Goal: Task Accomplishment & Management: Use online tool/utility

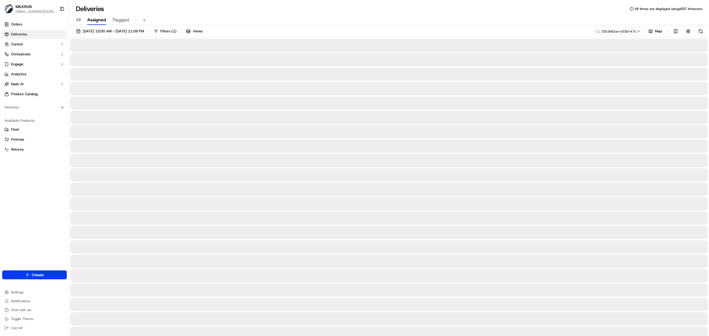
scroll to position [0, 25]
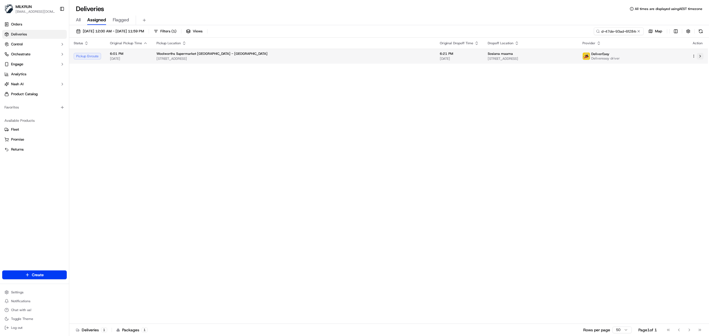
click at [700, 54] on button at bounding box center [700, 56] width 7 height 7
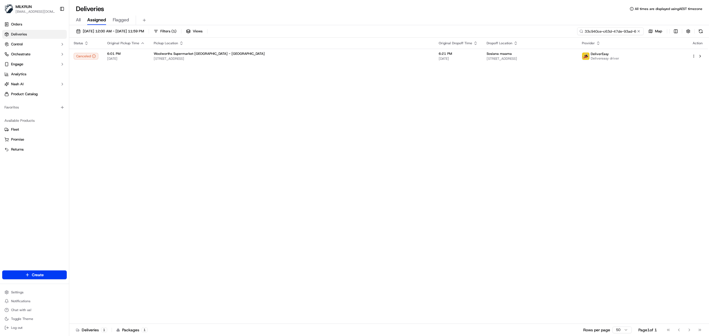
click at [605, 30] on input "33c940ce-c63d-47de-93ad-6f284ca5bbe2" at bounding box center [611, 31] width 67 height 8
paste input "loyalty martini"
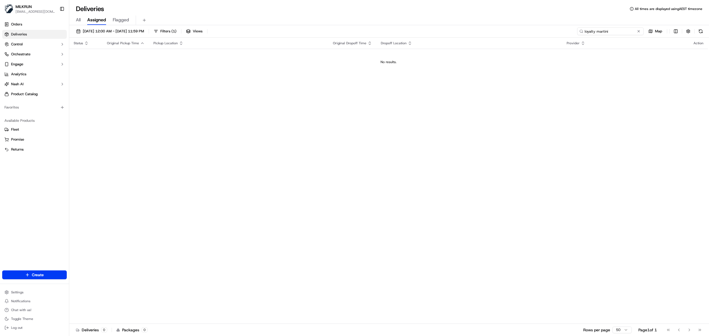
click at [590, 32] on input "loyalty martini" at bounding box center [611, 31] width 67 height 8
paste input "c697d352-e49f-40ad-afe1-7758e70647f7"
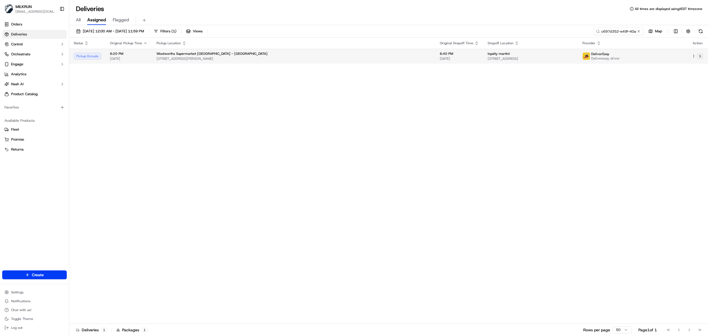
click at [701, 55] on button at bounding box center [700, 56] width 7 height 7
click at [618, 29] on input "c697d352-e49f-40ad-afe1-7758e70647f7" at bounding box center [611, 31] width 67 height 8
paste input "WONDER M."
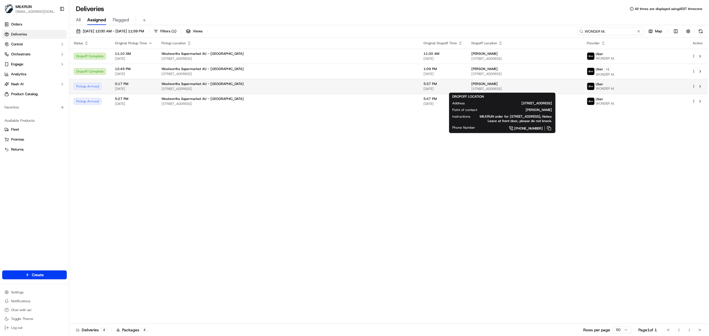
type input "WONDER M."
click at [547, 88] on span "28 Howelston Rd, Gorokan, NSW 2263, AU" at bounding box center [525, 89] width 107 height 4
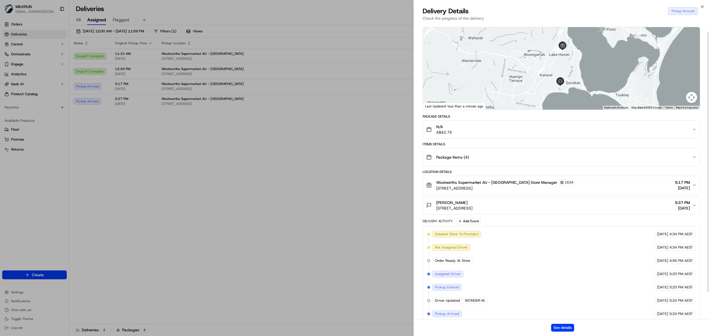
scroll to position [40, 0]
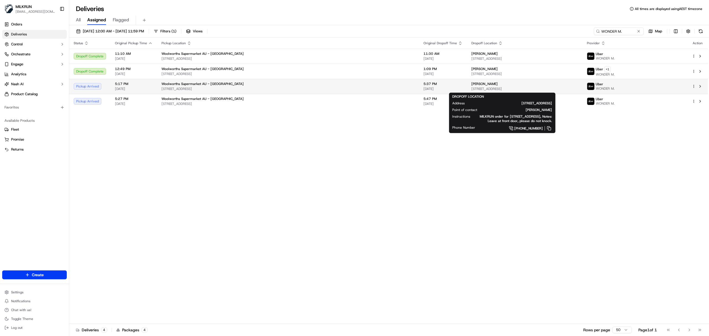
click at [482, 86] on div "Matthew Jamieson" at bounding box center [525, 84] width 107 height 4
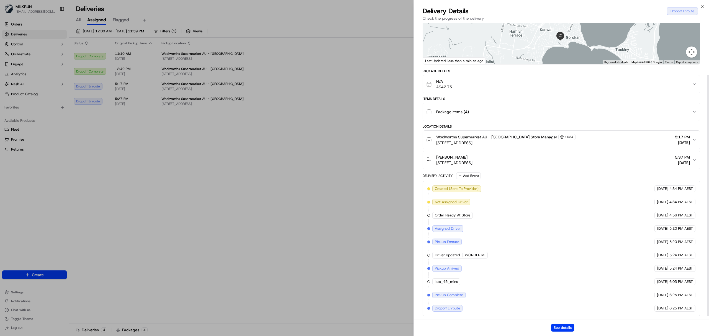
scroll to position [67, 0]
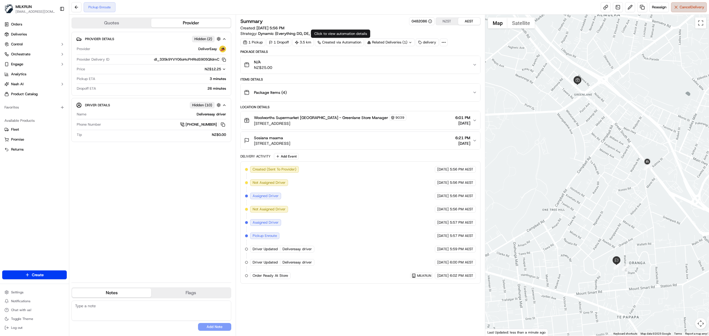
click at [697, 8] on span "Cancel Delivery" at bounding box center [692, 7] width 25 height 5
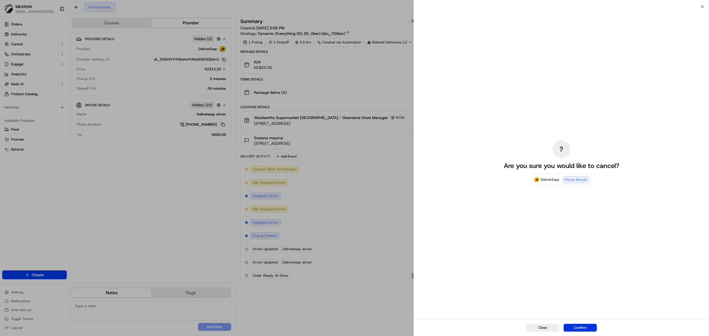
click at [581, 327] on button "Confirm" at bounding box center [580, 328] width 33 height 8
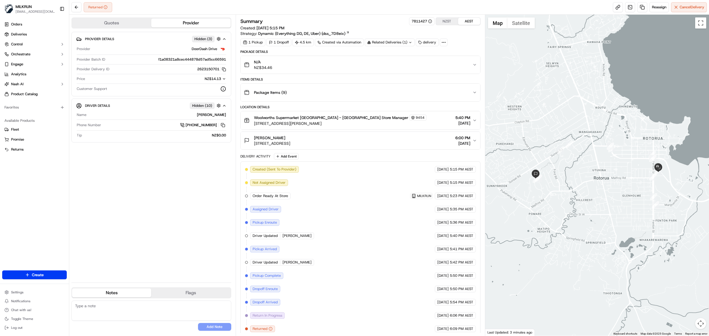
scroll to position [7, 0]
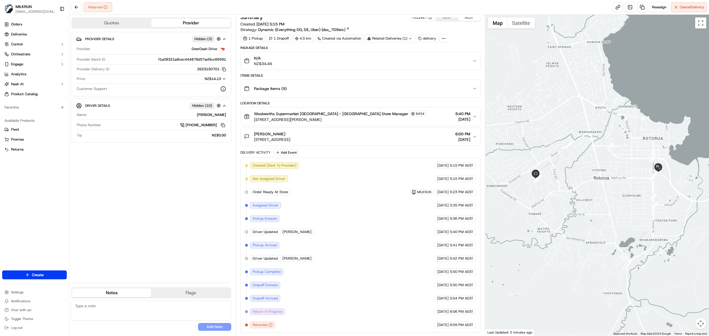
drag, startPoint x: 395, startPoint y: 108, endPoint x: 406, endPoint y: 120, distance: 16.9
click at [395, 108] on button "Woolworths Supermarket NZ - Rotorua Store Manager 9454 246 Fenton St, Rotorua, …" at bounding box center [361, 117] width 240 height 18
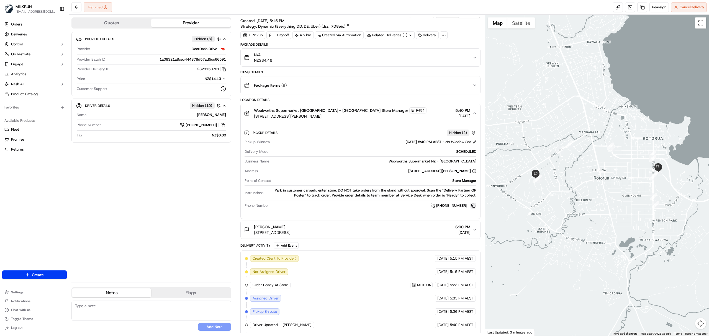
click at [472, 206] on button at bounding box center [474, 206] width 6 height 6
click at [475, 113] on icon "button" at bounding box center [475, 113] width 4 height 4
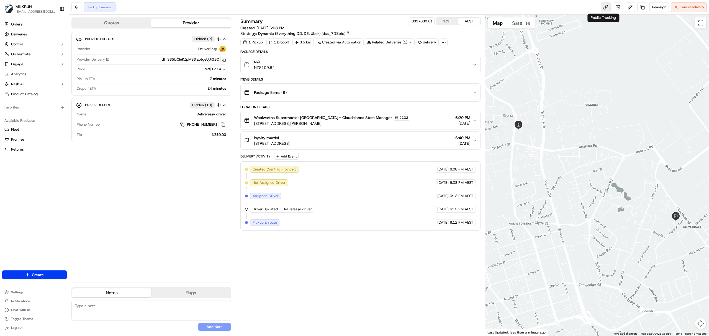
click at [604, 7] on link at bounding box center [606, 7] width 10 height 10
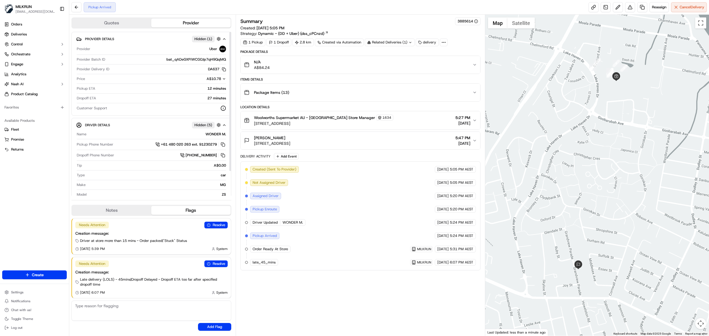
click at [214, 137] on div "WONDER M." at bounding box center [157, 134] width 137 height 5
click at [215, 137] on div "WONDER M." at bounding box center [157, 134] width 137 height 5
copy div "WONDER M."
click at [407, 121] on div "Woolworths Supermarket AU - [GEOGRAPHIC_DATA] Store Manager [STREET_ADDRESS] 5:…" at bounding box center [358, 121] width 229 height 12
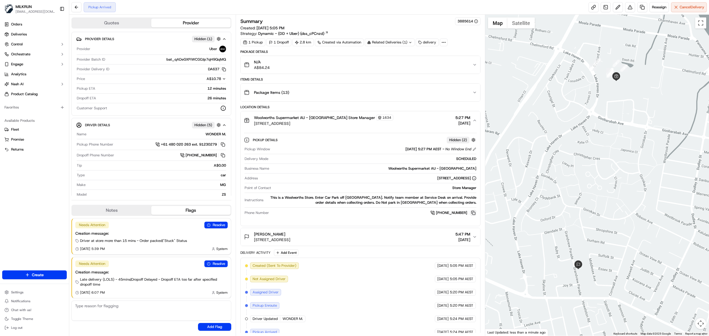
click at [473, 216] on button at bounding box center [474, 213] width 6 height 6
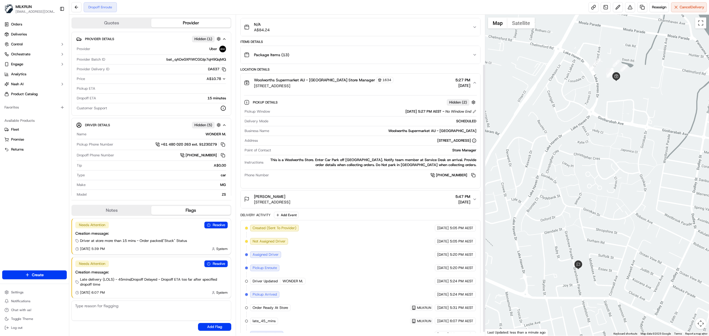
scroll to position [64, 0]
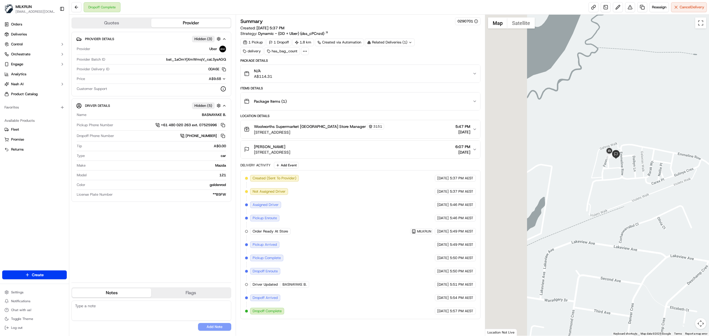
drag, startPoint x: 510, startPoint y: 120, endPoint x: 615, endPoint y: 208, distance: 136.6
click at [615, 208] on div at bounding box center [598, 175] width 224 height 321
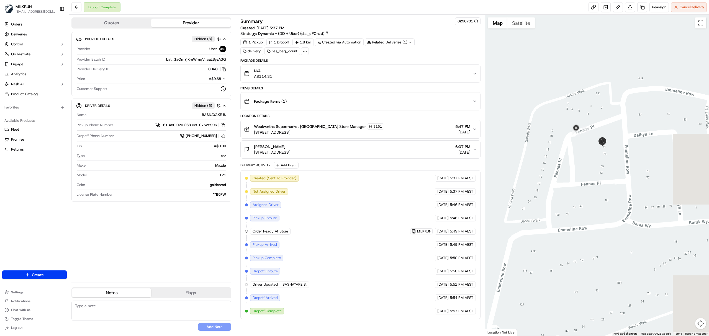
drag, startPoint x: 647, startPoint y: 144, endPoint x: 563, endPoint y: 249, distance: 134.1
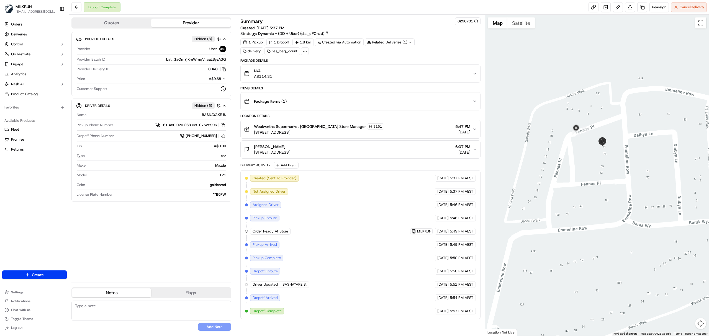
click at [563, 249] on div at bounding box center [598, 175] width 224 height 321
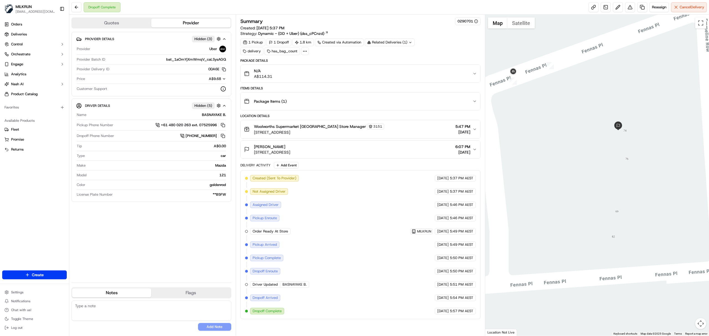
drag, startPoint x: 592, startPoint y: 136, endPoint x: 600, endPoint y: 313, distance: 177.0
click at [600, 313] on div at bounding box center [598, 175] width 224 height 321
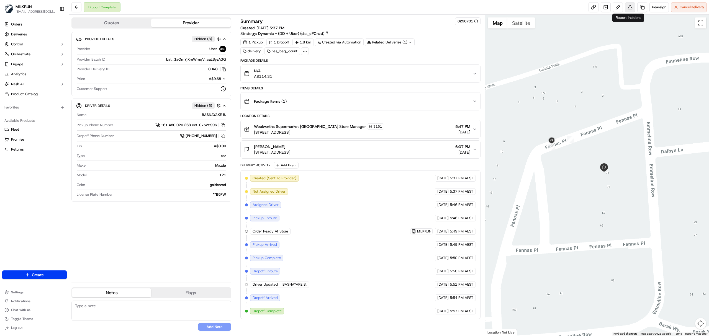
click at [626, 7] on button at bounding box center [630, 7] width 10 height 10
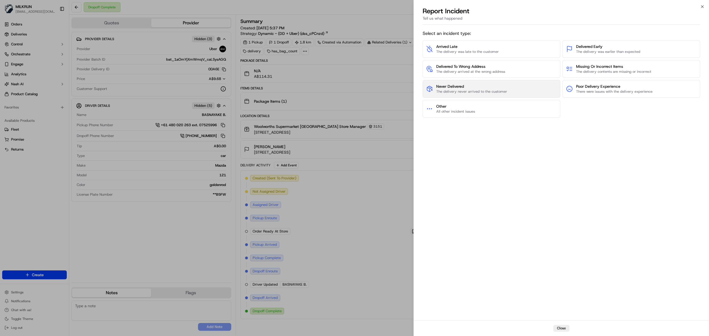
click at [452, 83] on button "Never Delivered The delivery never arrived to the customer" at bounding box center [492, 89] width 138 height 18
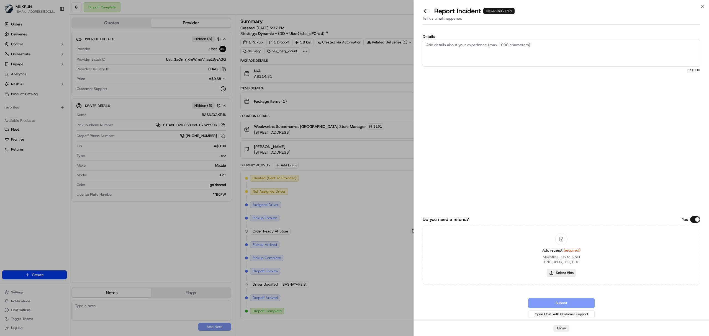
click at [569, 271] on button "Select files" at bounding box center [561, 273] width 29 height 8
type input "C:\fakepath\Milkrun_23-09-25_Michelle S.pdf"
click at [498, 62] on textarea "Details" at bounding box center [562, 53] width 278 height 27
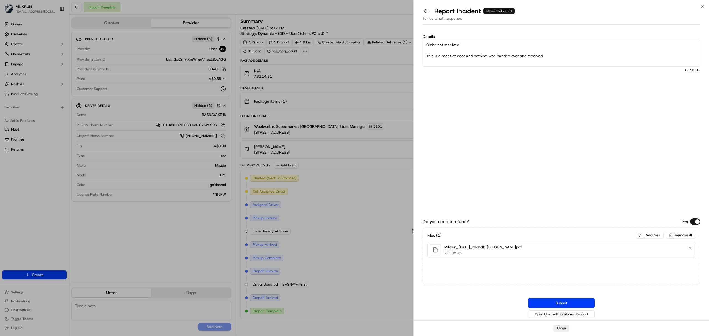
click at [513, 59] on textarea "Order not received This is a meet at door and nothing was handed over and recei…" at bounding box center [562, 53] width 278 height 27
click at [530, 55] on textarea "Order not received This is a meet at door and nothing was handed over and recei…" at bounding box center [562, 53] width 278 height 27
click at [533, 58] on textarea "Order not received This is a meet at door and nothing was handed over and recei…" at bounding box center [562, 53] width 278 height 27
drag, startPoint x: 533, startPoint y: 58, endPoint x: 500, endPoint y: 52, distance: 33.9
click at [533, 58] on textarea "Order not received This is a meet at door and nothing was handed over and recei…" at bounding box center [562, 53] width 278 height 27
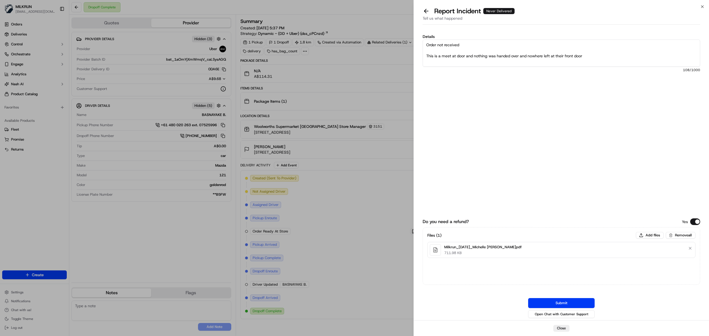
scroll to position [3, 0]
click at [467, 55] on textarea "Order not received This is a meet at door and nothing was handed over and nowhe…" at bounding box center [562, 53] width 278 height 27
click at [468, 59] on textarea "Order not received This is a meet at door and nothing was handed over and nowhe…" at bounding box center [562, 53] width 278 height 27
type textarea "Order not received This is a meet at door and nothing was handed over and nowhe…"
click at [477, 53] on textarea "Order not received This is a meet at door and nothing was handed over and nowhe…" at bounding box center [562, 53] width 278 height 27
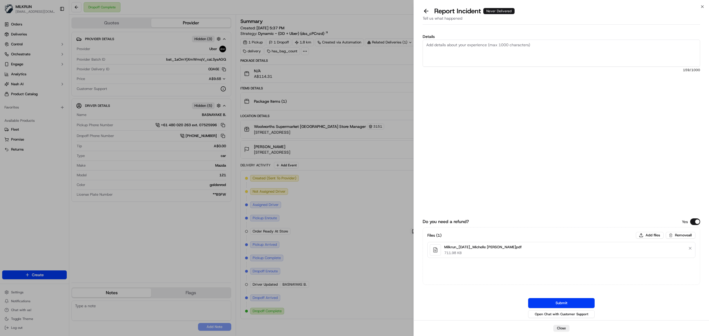
scroll to position [0, 0]
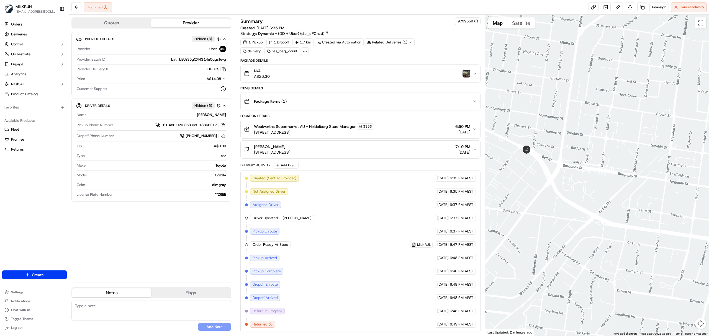
drag, startPoint x: 566, startPoint y: 201, endPoint x: 591, endPoint y: 219, distance: 30.8
click at [591, 219] on div at bounding box center [598, 175] width 224 height 321
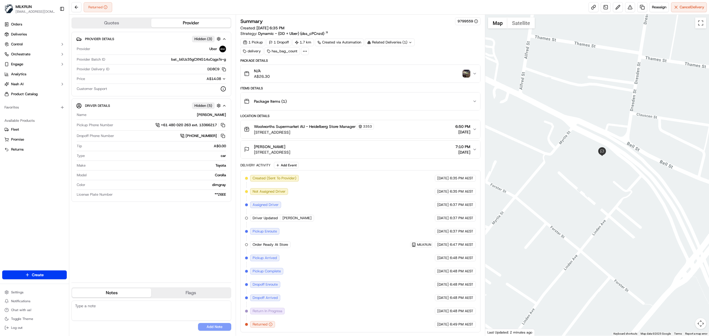
drag, startPoint x: 533, startPoint y: 163, endPoint x: 533, endPoint y: 288, distance: 124.7
click at [644, 272] on div at bounding box center [598, 175] width 224 height 321
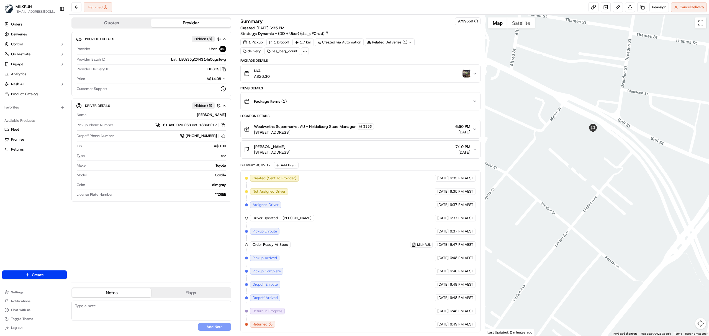
drag, startPoint x: 581, startPoint y: 218, endPoint x: 569, endPoint y: 191, distance: 29.5
click at [569, 191] on div at bounding box center [598, 175] width 224 height 321
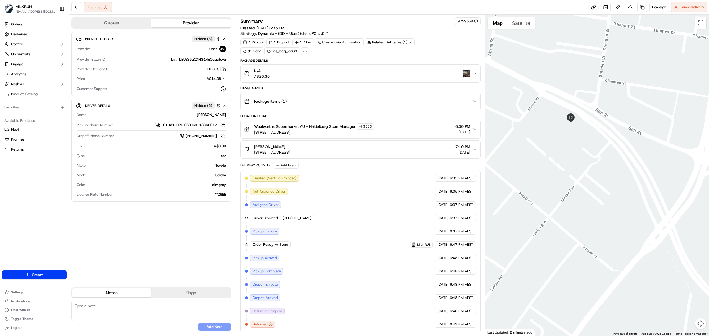
drag, startPoint x: 616, startPoint y: 203, endPoint x: 560, endPoint y: 182, distance: 59.4
click at [566, 180] on div at bounding box center [598, 175] width 224 height 321
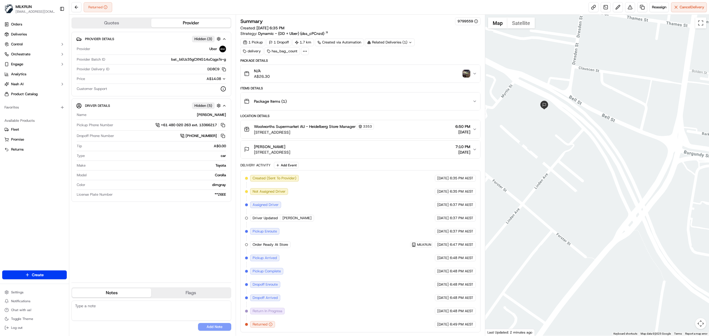
click at [410, 130] on div "Woolworths Supermarket AU - Heidelberg Store Manager 3353 451 Lower Heidelberg …" at bounding box center [358, 130] width 229 height 12
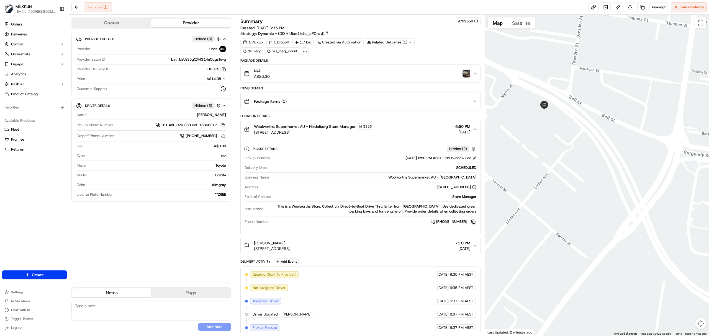
click at [472, 224] on button at bounding box center [474, 222] width 6 height 6
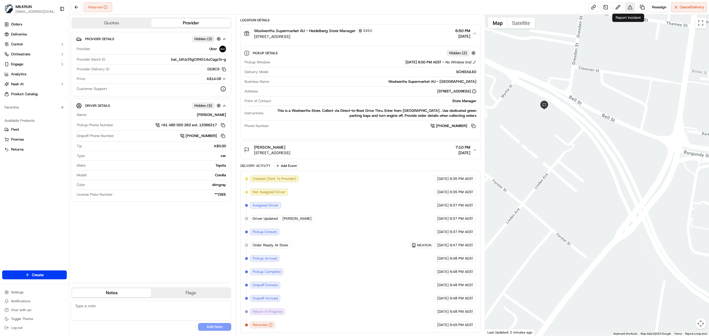
click at [628, 10] on button at bounding box center [630, 7] width 10 height 10
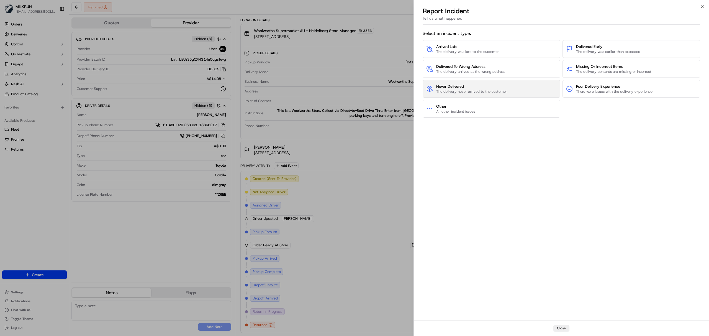
click at [508, 92] on button "Never Delivered The delivery never arrived to the customer" at bounding box center [492, 89] width 138 height 18
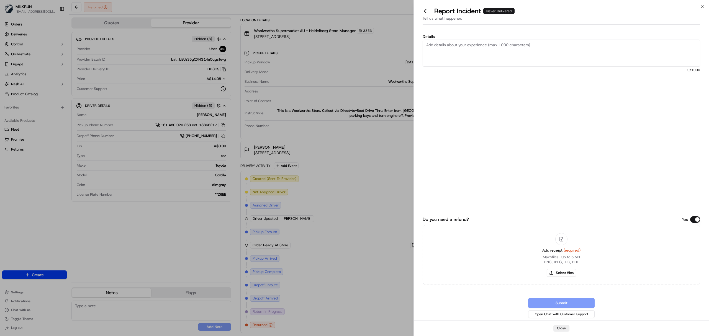
click at [474, 60] on textarea "Details" at bounding box center [562, 53] width 278 height 27
type textarea "Requesting for the delivery fee to be refunded as driver didn't go to the drop …"
click at [553, 301] on div "Submit Open Chat with Customer Support" at bounding box center [562, 308] width 278 height 21
click at [560, 273] on button "Select files" at bounding box center [561, 273] width 29 height 8
type input "C:\fakepath\Milkrun_23-09-25_Erin B.pdf"
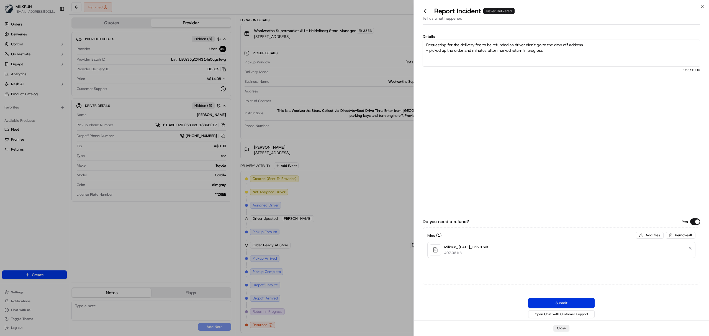
click at [553, 304] on button "Submit" at bounding box center [561, 303] width 67 height 10
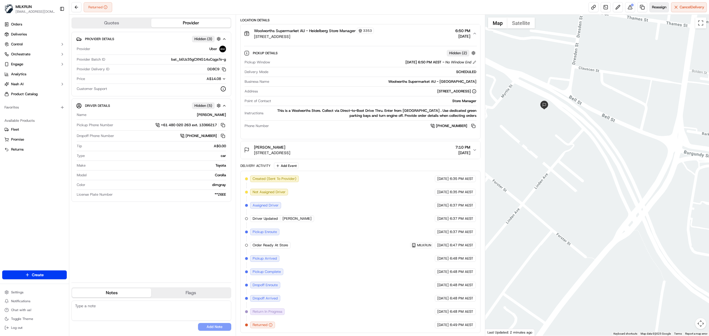
click at [657, 6] on span "Reassign" at bounding box center [659, 7] width 14 height 5
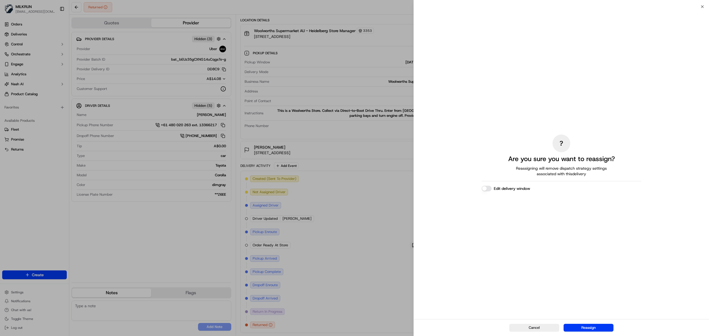
click at [587, 326] on button "Reassign" at bounding box center [589, 328] width 50 height 8
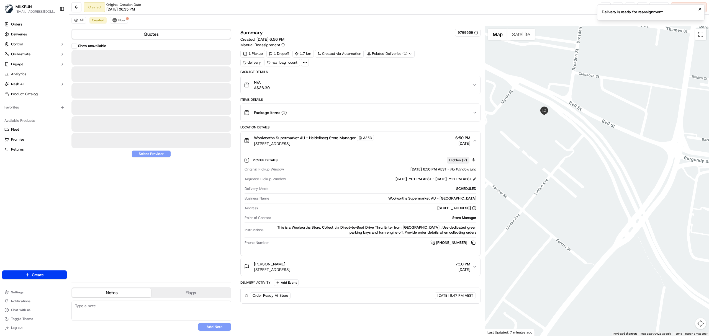
scroll to position [0, 0]
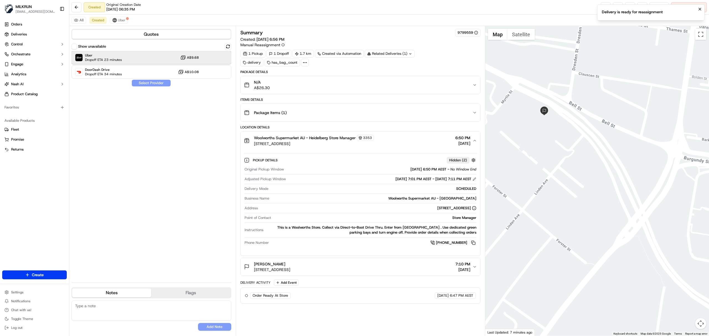
click at [130, 59] on div "Uber Dropoff ETA 23 minutes A$9.68" at bounding box center [151, 57] width 160 height 13
click at [158, 81] on button "Assign Provider" at bounding box center [151, 83] width 39 height 7
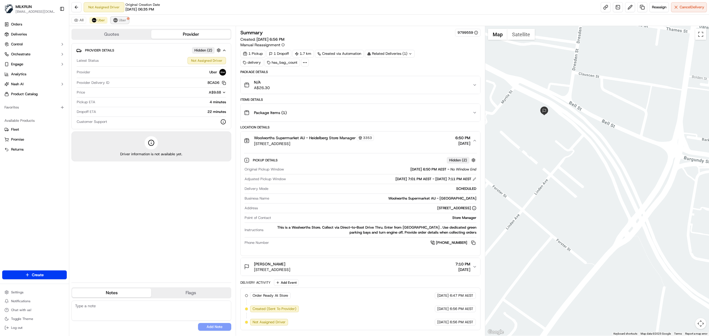
click at [122, 21] on span "Uber" at bounding box center [122, 20] width 7 height 4
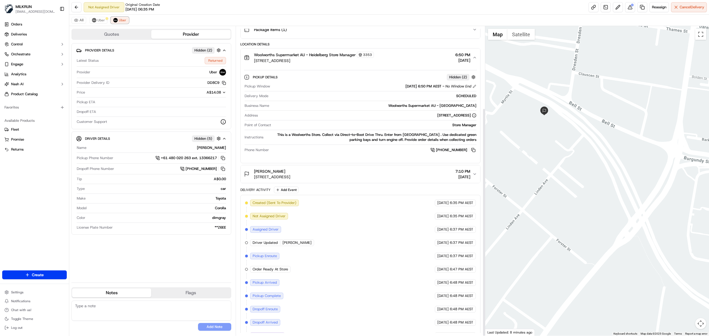
scroll to position [111, 0]
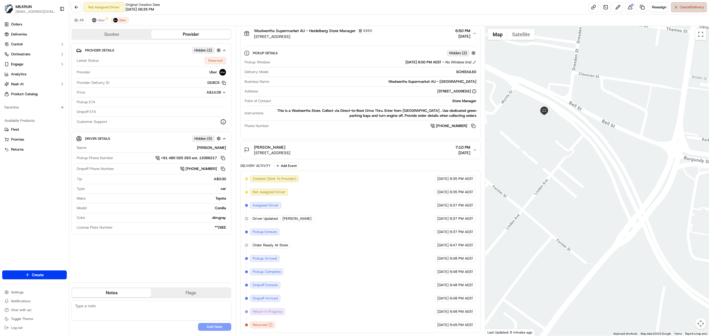
click at [680, 8] on span "Cancel Delivery" at bounding box center [692, 7] width 25 height 5
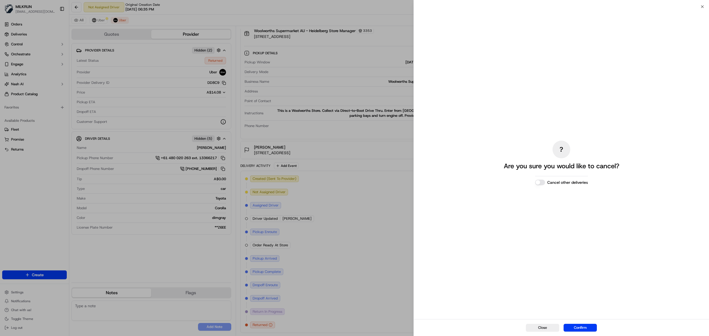
drag, startPoint x: 589, startPoint y: 326, endPoint x: 573, endPoint y: 314, distance: 20.5
click at [589, 326] on button "Confirm" at bounding box center [580, 328] width 33 height 8
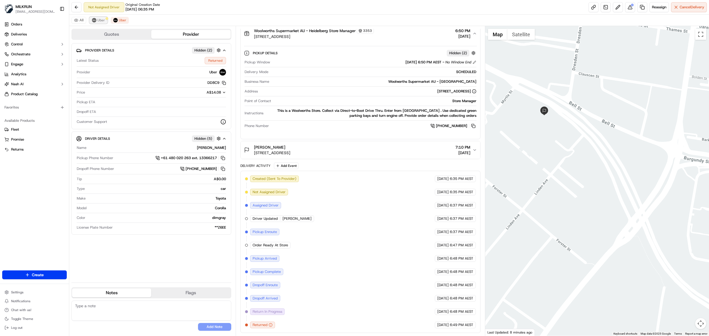
click at [100, 21] on span "Uber" at bounding box center [101, 20] width 7 height 4
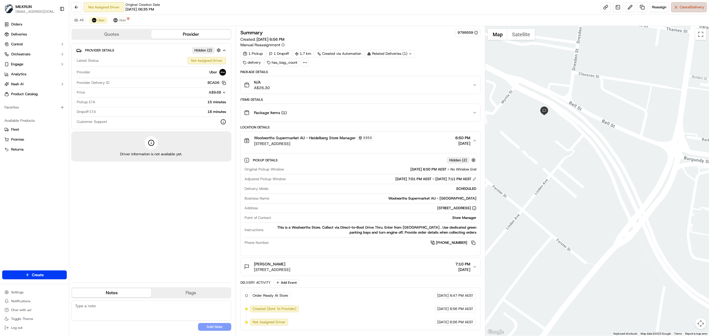
click at [686, 10] on button "Cancel Delivery" at bounding box center [689, 7] width 36 height 10
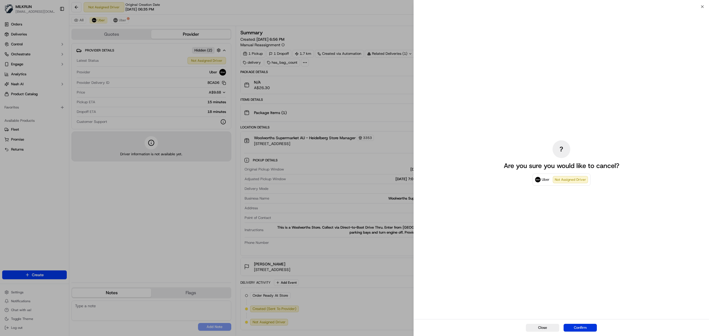
click at [584, 326] on button "Confirm" at bounding box center [580, 328] width 33 height 8
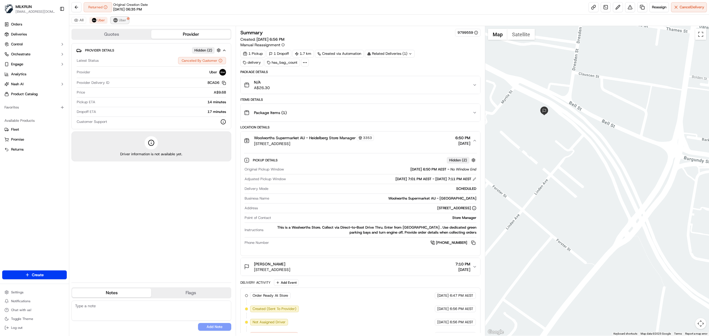
click at [126, 20] on span "Uber" at bounding box center [122, 20] width 7 height 4
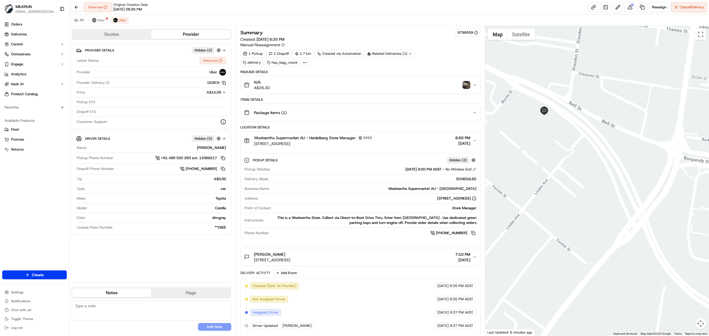
click at [464, 89] on img "button" at bounding box center [467, 85] width 8 height 8
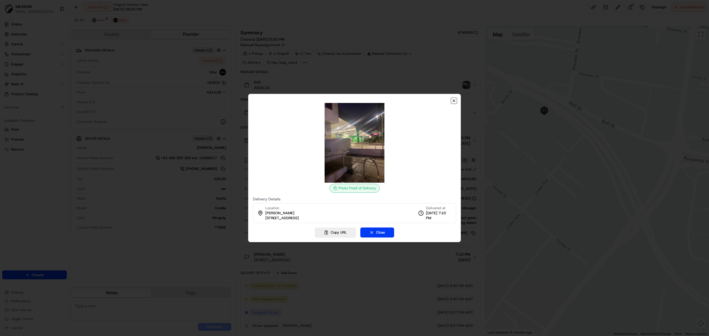
click at [454, 100] on icon "button" at bounding box center [454, 101] width 4 height 4
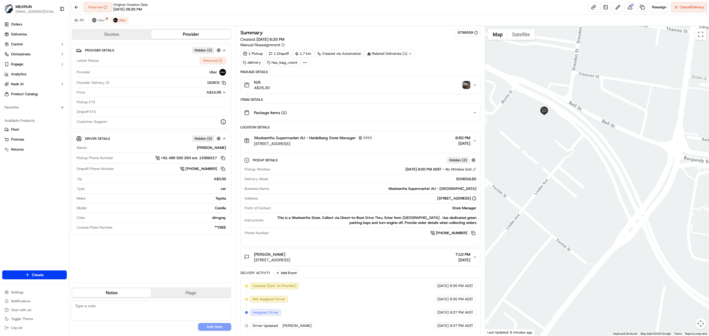
scroll to position [111, 0]
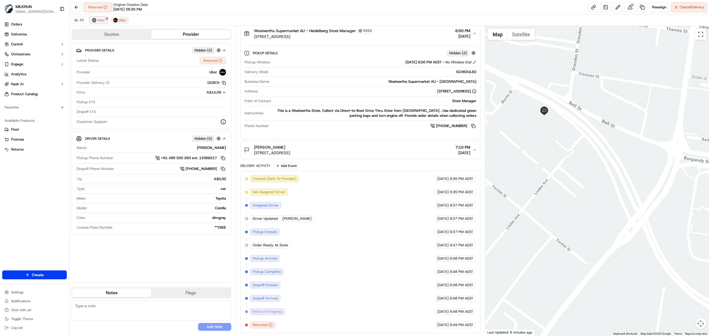
click at [100, 22] on span "Uber" at bounding box center [101, 20] width 7 height 4
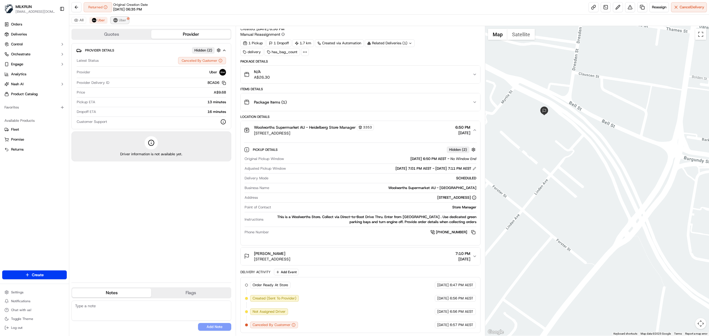
click at [123, 20] on span "Uber" at bounding box center [122, 20] width 7 height 4
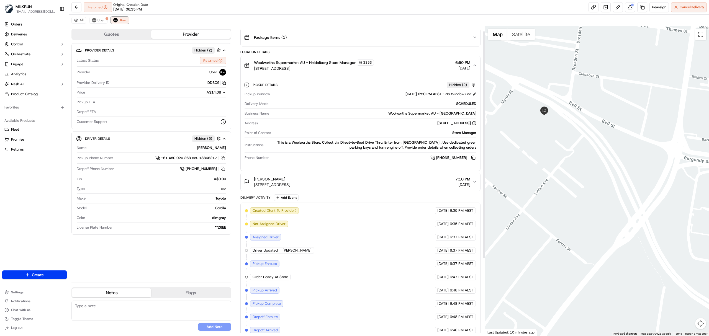
scroll to position [0, 0]
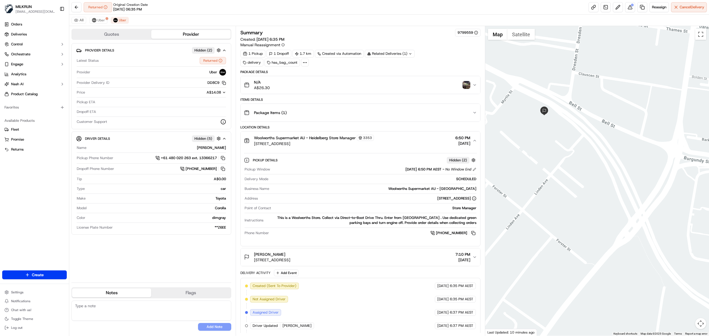
click at [466, 88] on img "button" at bounding box center [467, 85] width 8 height 8
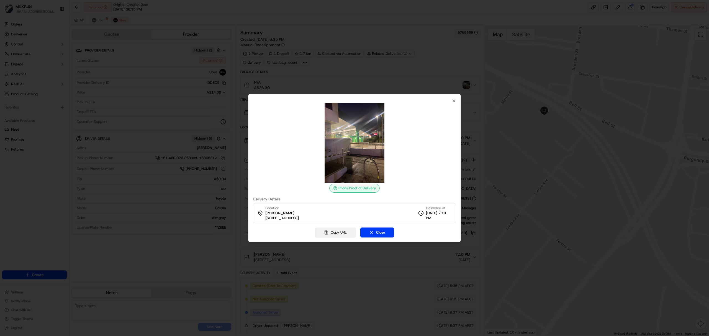
click at [339, 232] on button "Copy URL" at bounding box center [335, 233] width 41 height 10
click at [454, 101] on icon "button" at bounding box center [454, 101] width 2 height 2
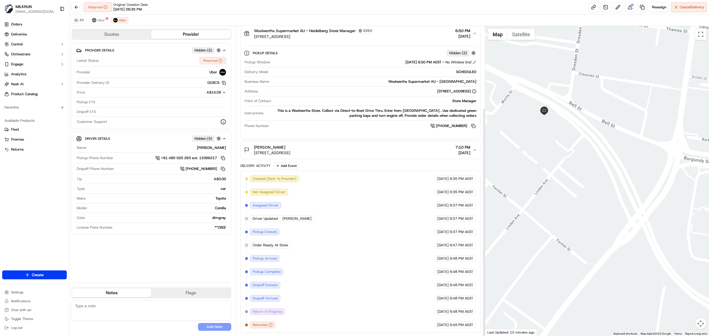
scroll to position [111, 0]
click at [123, 21] on span "Uber" at bounding box center [122, 20] width 7 height 4
drag, startPoint x: 205, startPoint y: 83, endPoint x: 149, endPoint y: 1, distance: 100.3
click at [218, 81] on div "DD8C9 Copy del_UmfhywSCT7Wwt7iJlZ3YyQ DD8C9" at bounding box center [169, 82] width 114 height 5
copy button "DD8C"
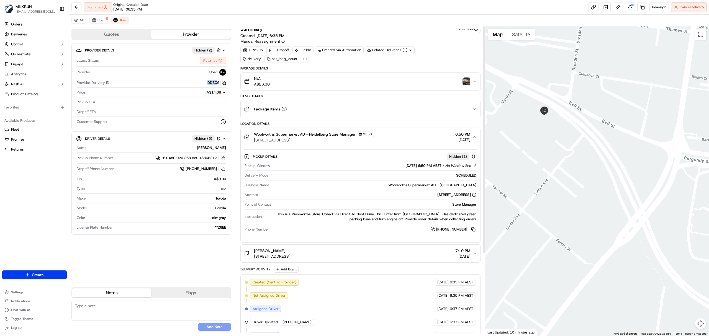
scroll to position [0, 0]
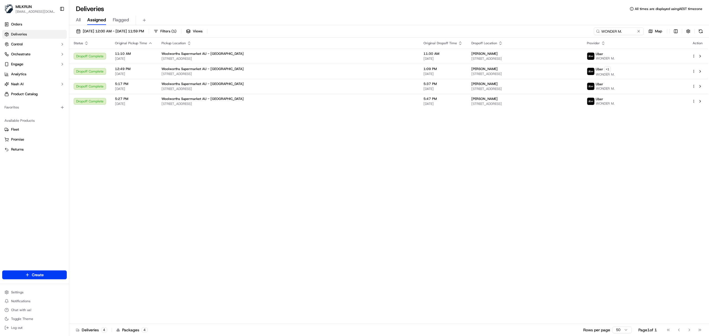
click at [612, 33] on input "WONDER M." at bounding box center [619, 31] width 50 height 8
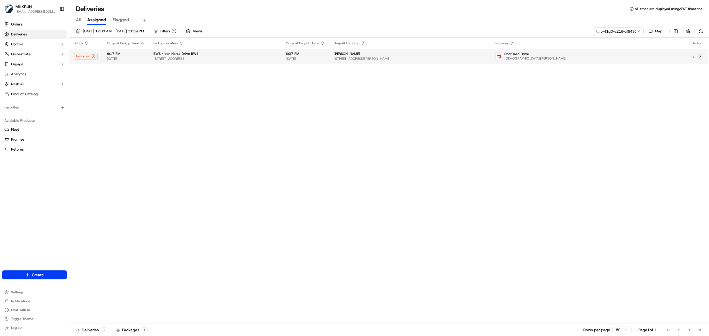
click at [701, 55] on button at bounding box center [700, 56] width 7 height 7
click at [620, 30] on input "e41ab8c4-7e1b-41d0-a216-cf8430d8404a" at bounding box center [611, 31] width 67 height 8
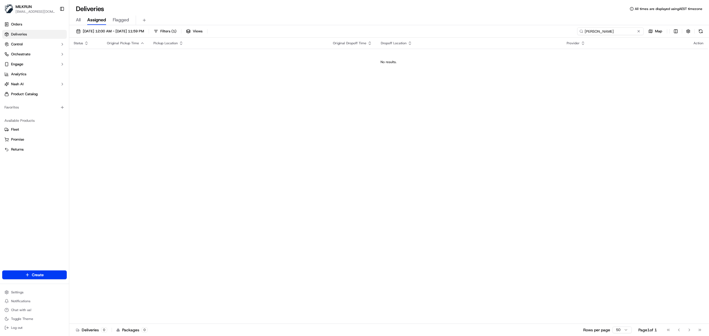
click at [591, 34] on input "matthias thomseth" at bounding box center [611, 31] width 67 height 8
click at [619, 34] on input "mathias thomseth" at bounding box center [611, 31] width 67 height 8
click at [701, 34] on button at bounding box center [701, 31] width 8 height 8
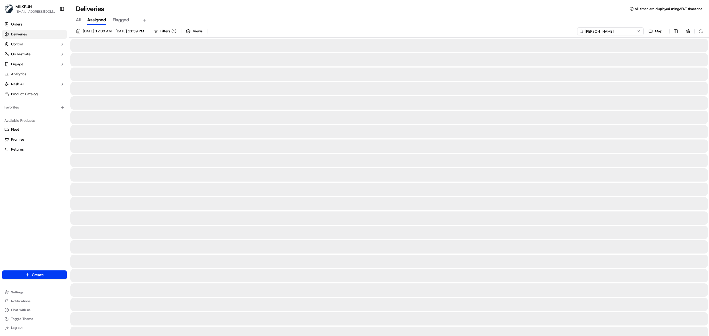
click at [602, 31] on input "mathias thomseth" at bounding box center [611, 31] width 67 height 8
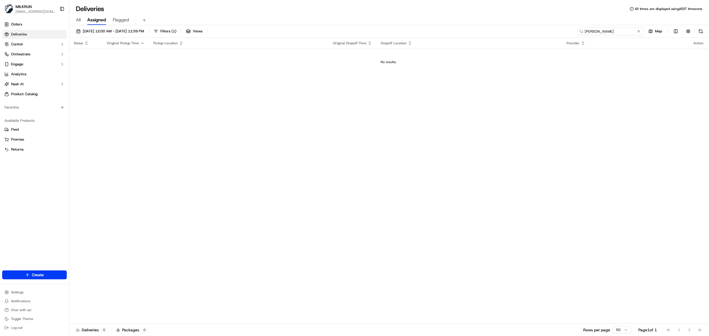
click at [599, 29] on input "Mathias thomseth" at bounding box center [611, 31] width 67 height 8
click at [584, 33] on input "Mathias Thomseth" at bounding box center [611, 31] width 67 height 8
type input "n"
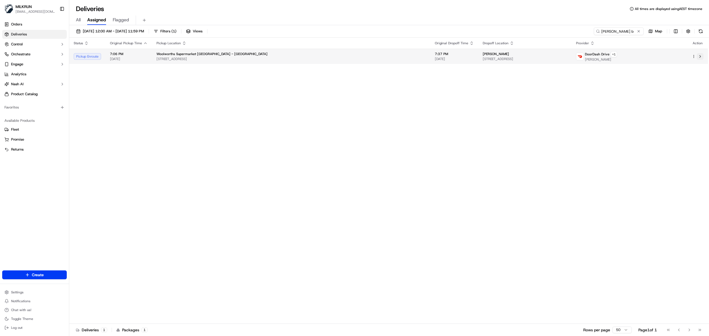
click at [701, 57] on button at bounding box center [700, 56] width 7 height 7
click at [606, 30] on input "denielle b" at bounding box center [611, 31] width 67 height 8
paste input "e5af3c11-003a-4971-ba95-26e6e4fe2e1d"
click at [702, 55] on button at bounding box center [700, 56] width 7 height 7
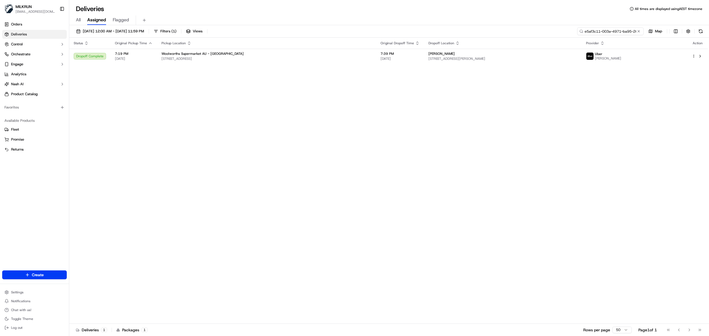
click at [612, 34] on input "e5af3c11-003a-4971-ba95-26e6e4fe2e1d" at bounding box center [611, 31] width 67 height 8
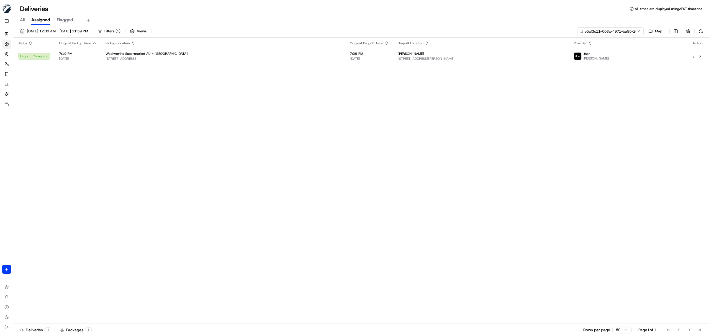
paste input "Chen D."
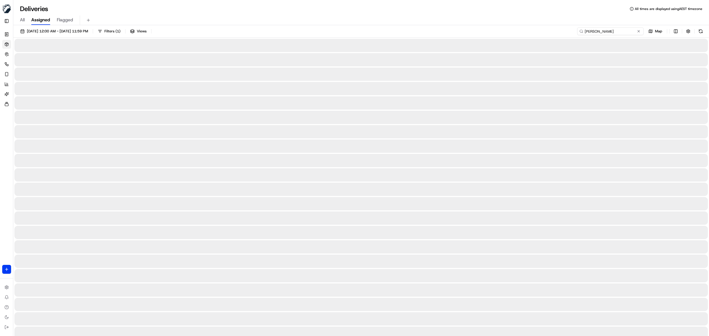
type input "Chen D."
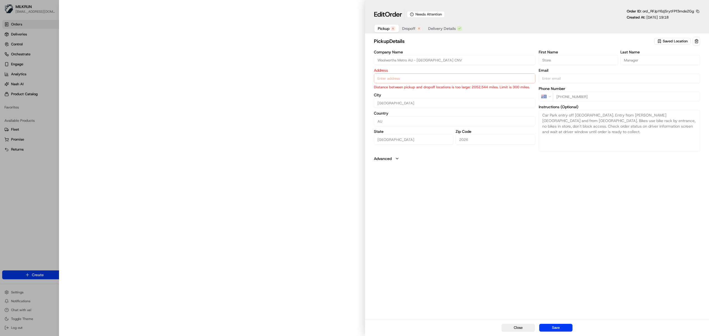
type input "[STREET_ADDRESS][PERSON_NAME]"
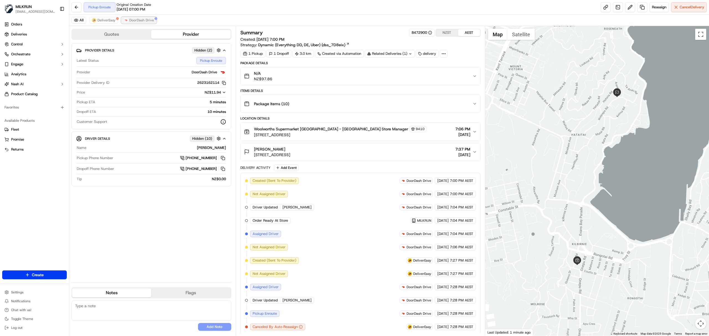
click at [125, 19] on img at bounding box center [126, 20] width 4 height 4
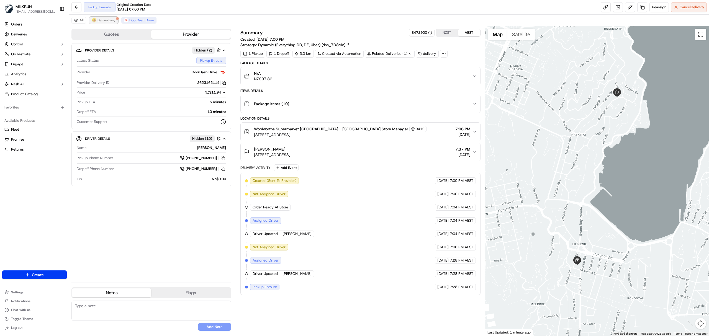
click at [100, 20] on span "DeliverEasy" at bounding box center [107, 20] width 18 height 4
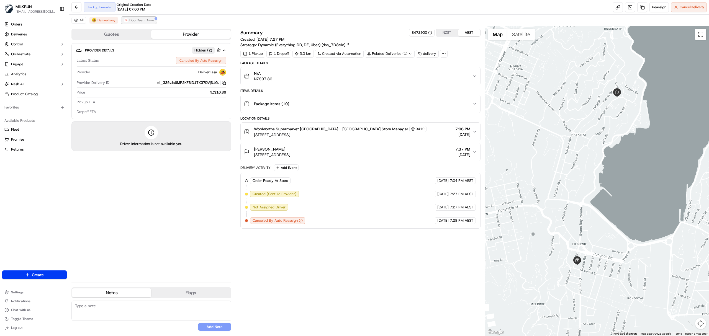
click at [137, 19] on span "DoorDash Drive" at bounding box center [141, 20] width 25 height 4
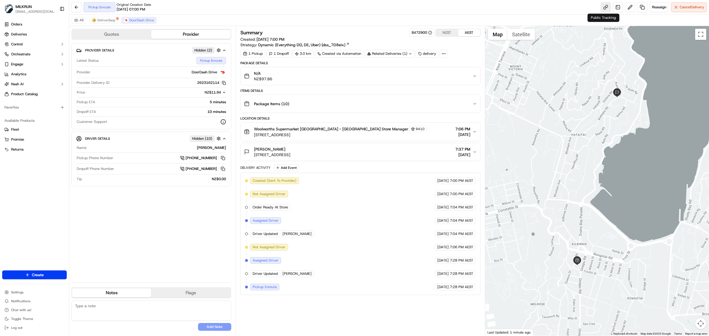
click at [603, 6] on link at bounding box center [606, 7] width 10 height 10
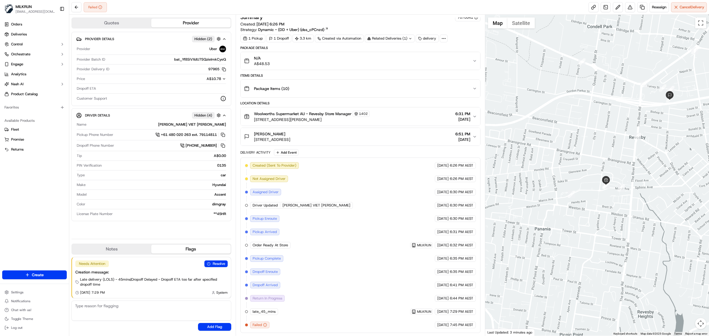
scroll to position [7, 0]
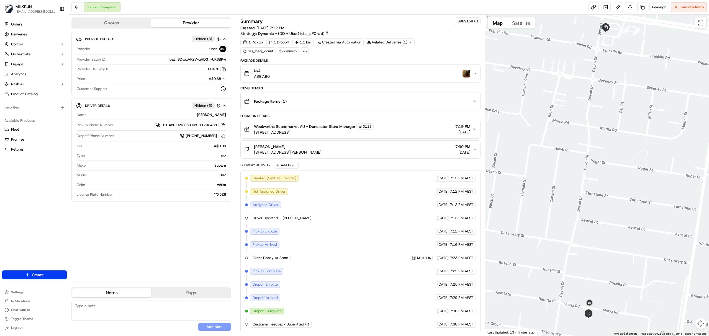
click at [219, 114] on div "[PERSON_NAME]" at bounding box center [157, 115] width 137 height 5
copy div "[PERSON_NAME]"
click at [468, 77] on img "button" at bounding box center [467, 74] width 8 height 8
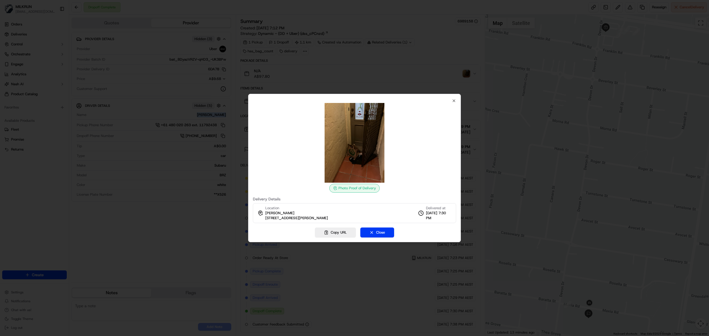
drag, startPoint x: 410, startPoint y: 166, endPoint x: 430, endPoint y: 101, distance: 67.7
click at [412, 158] on div at bounding box center [354, 143] width 203 height 80
drag, startPoint x: 455, startPoint y: 99, endPoint x: 451, endPoint y: 90, distance: 9.8
click at [454, 99] on icon "button" at bounding box center [454, 101] width 4 height 4
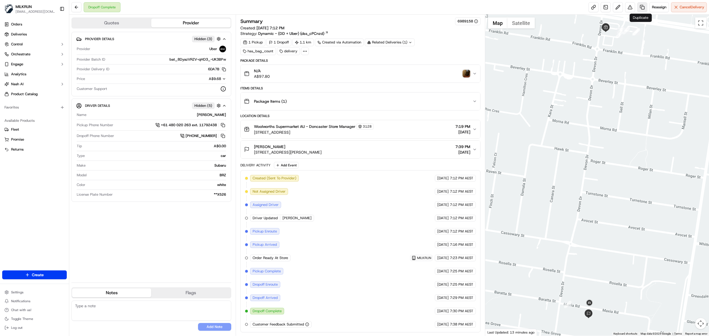
click at [638, 8] on link at bounding box center [643, 7] width 10 height 10
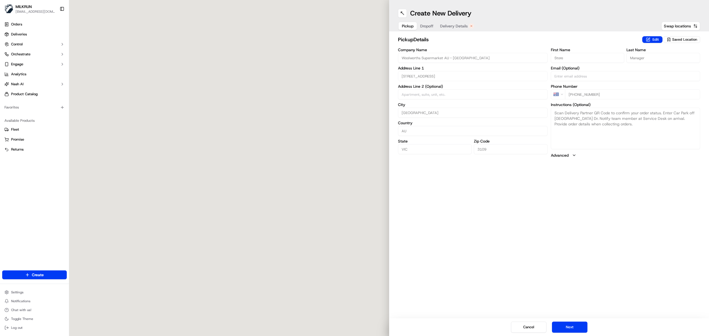
type input "958 Doncaster Rd"
click at [443, 28] on span "Delivery Details" at bounding box center [454, 26] width 28 height 6
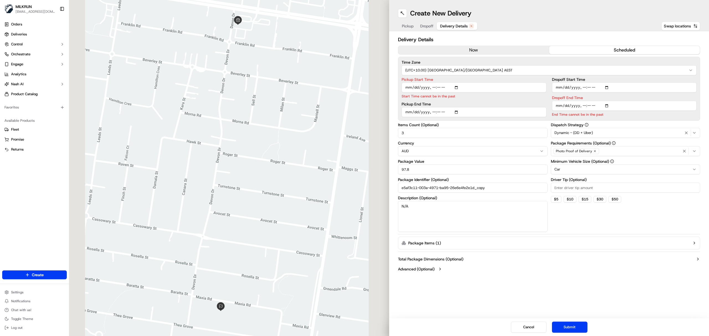
click at [476, 53] on button "now" at bounding box center [473, 50] width 151 height 8
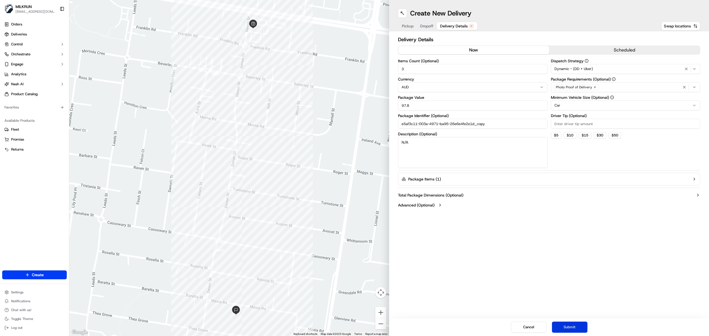
click at [566, 328] on button "Submit" at bounding box center [569, 327] width 35 height 11
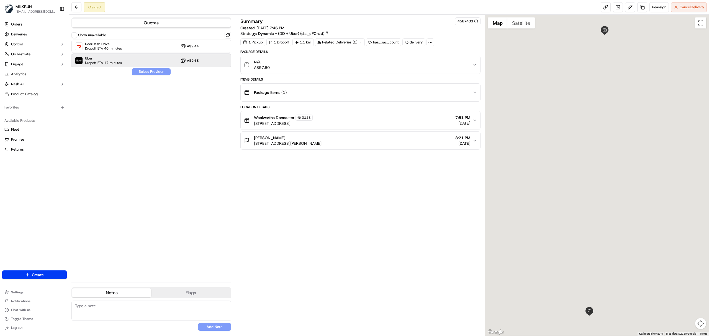
click at [121, 62] on span "Dropoff ETA 17 minutes" at bounding box center [103, 63] width 37 height 4
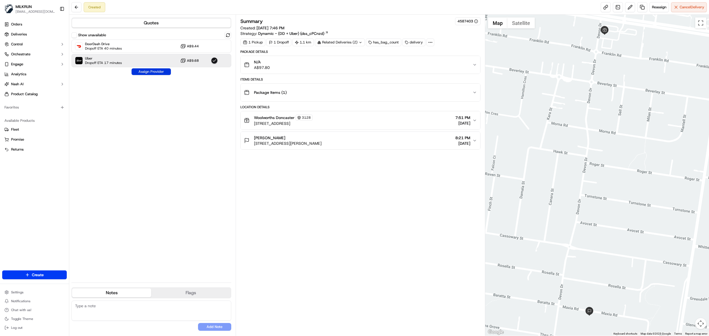
click at [145, 75] on button "Assign Provider" at bounding box center [151, 71] width 39 height 7
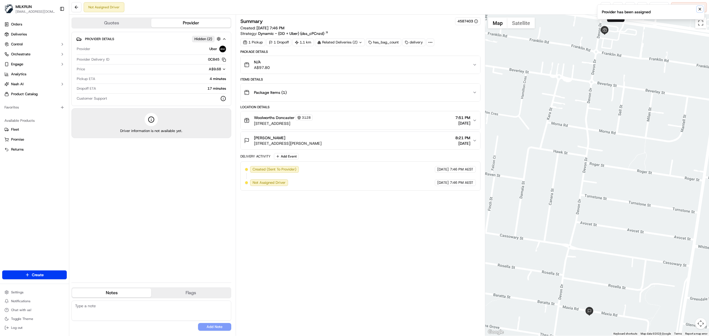
click at [699, 7] on icon "Notifications (F8)" at bounding box center [700, 9] width 4 height 4
click at [604, 8] on link at bounding box center [606, 7] width 10 height 10
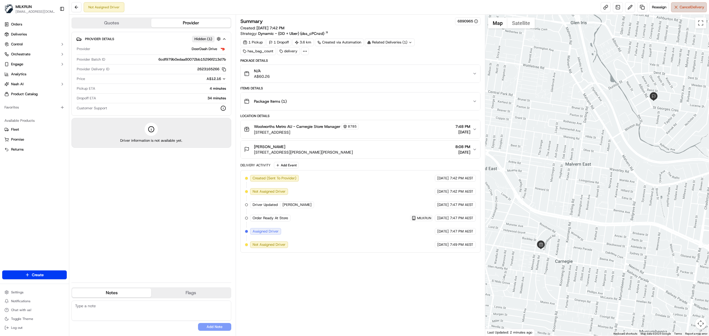
click at [686, 7] on span "Cancel Delivery" at bounding box center [692, 7] width 25 height 5
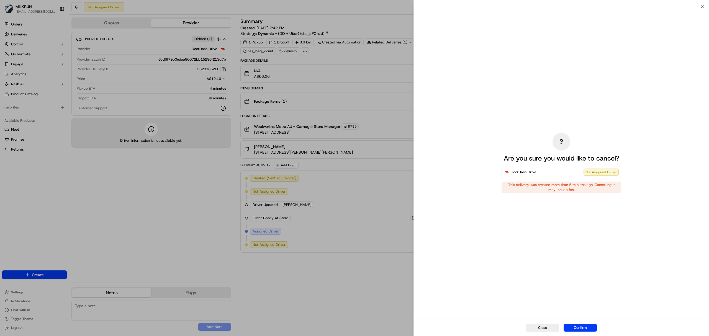
click at [594, 331] on button "Confirm" at bounding box center [580, 328] width 33 height 8
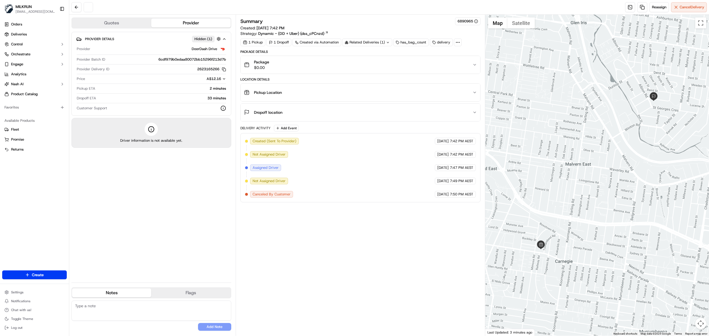
click at [385, 133] on div "Package Details Package $0.00 Location Details Pickup Location Dropoff location…" at bounding box center [361, 126] width 240 height 153
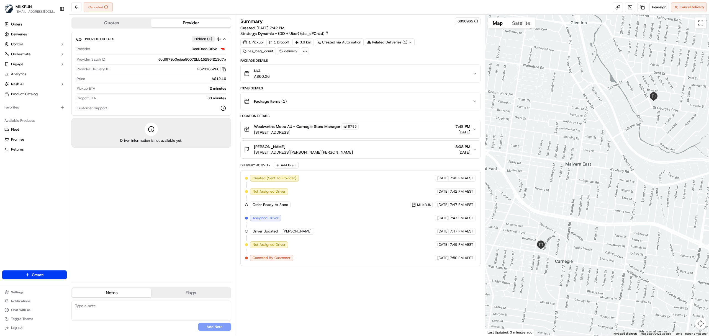
click at [388, 130] on div "Woolworths Metro AU - Carnegie Store Manager [STREET_ADDRESS] 7:48 PM [DATE]" at bounding box center [358, 130] width 229 height 12
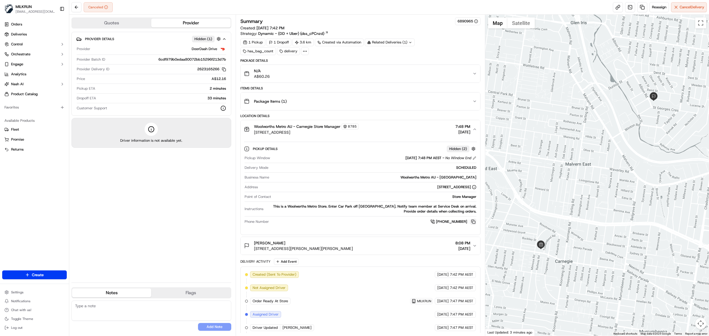
click at [472, 222] on button at bounding box center [474, 222] width 6 height 6
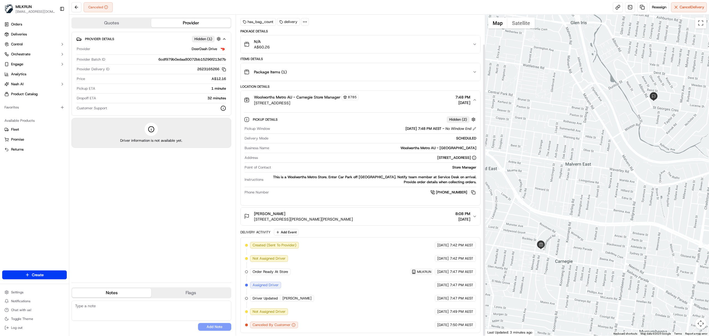
scroll to position [32, 0]
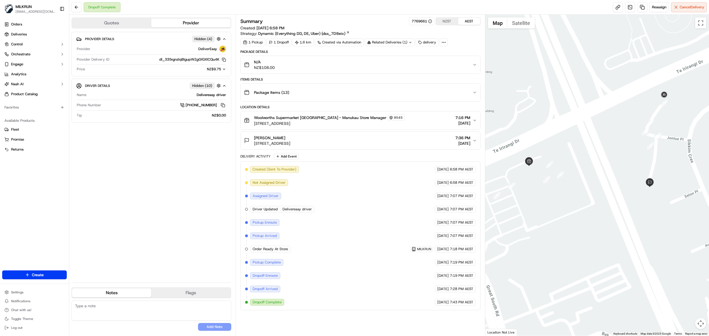
drag, startPoint x: 617, startPoint y: 192, endPoint x: 609, endPoint y: 193, distance: 8.7
click at [609, 193] on div at bounding box center [598, 175] width 224 height 321
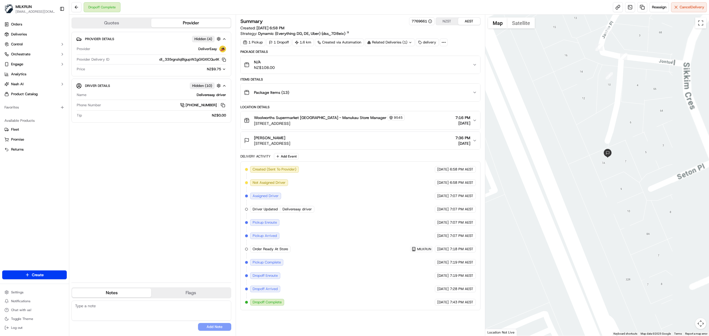
drag, startPoint x: 647, startPoint y: 185, endPoint x: 559, endPoint y: 165, distance: 90.0
click at [559, 165] on div at bounding box center [598, 175] width 224 height 321
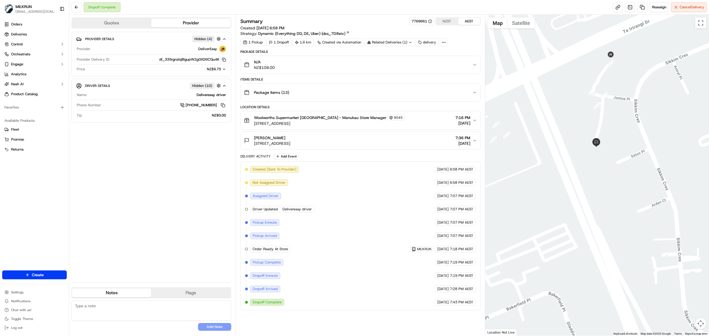
drag, startPoint x: 553, startPoint y: 141, endPoint x: 588, endPoint y: 167, distance: 43.3
click at [588, 167] on div at bounding box center [598, 175] width 224 height 321
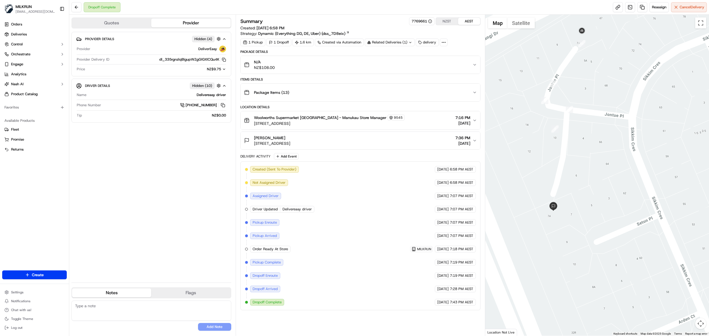
drag, startPoint x: 604, startPoint y: 108, endPoint x: 598, endPoint y: 158, distance: 50.8
click at [598, 158] on div at bounding box center [598, 175] width 224 height 321
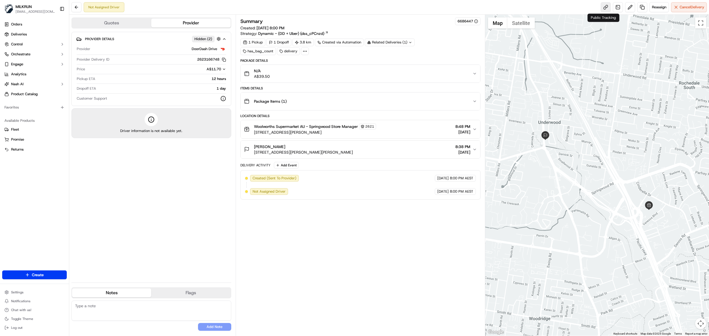
click at [606, 7] on link at bounding box center [606, 7] width 10 height 10
click at [605, 7] on link at bounding box center [606, 7] width 10 height 10
click at [385, 129] on div "Woolworths Supermarket AU - Springwood Store Manager [STREET_ADDRESS][PERSON_NA…" at bounding box center [358, 130] width 229 height 12
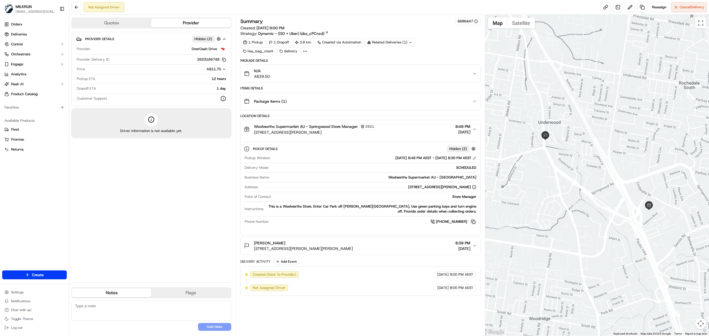
click at [474, 224] on button at bounding box center [474, 222] width 6 height 6
click at [654, 6] on span "Reassign" at bounding box center [659, 7] width 14 height 5
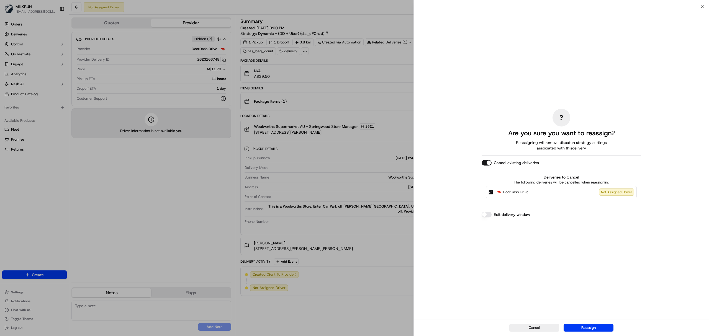
click at [487, 162] on button "Cancel existing deliveries" at bounding box center [487, 163] width 10 height 6
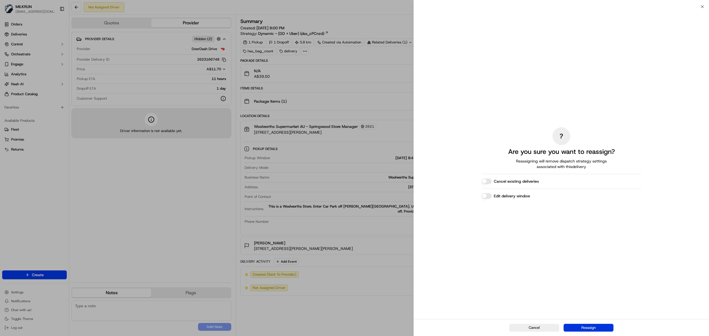
click at [588, 326] on button "Reassign" at bounding box center [589, 328] width 50 height 8
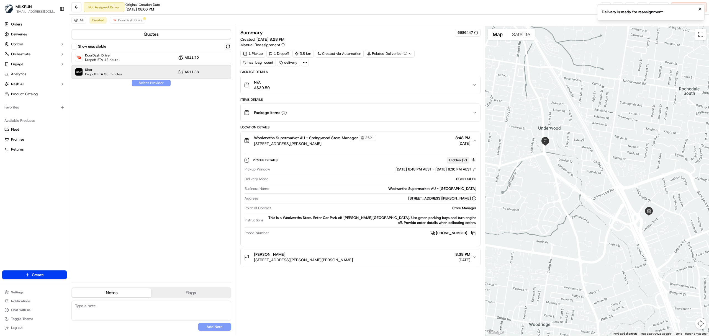
click at [119, 71] on span "Uber" at bounding box center [103, 70] width 37 height 4
click at [157, 82] on button "Assign Provider" at bounding box center [151, 83] width 39 height 7
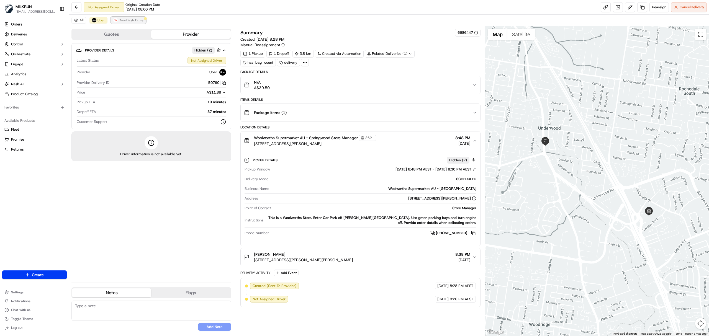
click at [131, 21] on span "DoorDash Drive" at bounding box center [131, 20] width 25 height 4
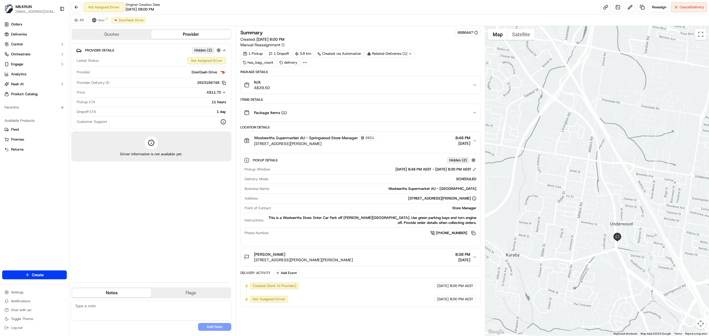
click at [616, 134] on div at bounding box center [598, 181] width 224 height 310
click at [98, 22] on span "Uber" at bounding box center [101, 20] width 7 height 4
click at [123, 20] on span "DoorDash Drive" at bounding box center [131, 20] width 25 height 4
click at [134, 19] on span "DoorDash Drive" at bounding box center [131, 20] width 25 height 4
click at [132, 19] on span "DoorDash Drive" at bounding box center [131, 20] width 25 height 4
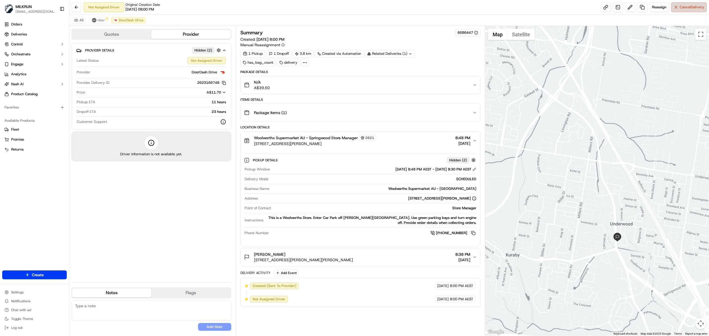
click at [680, 9] on span "Cancel Delivery" at bounding box center [692, 7] width 25 height 5
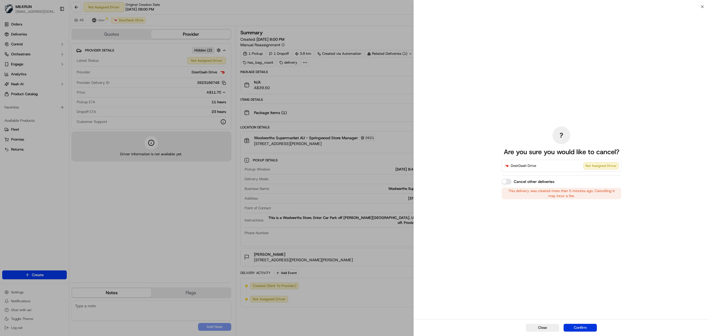
click at [583, 326] on button "Confirm" at bounding box center [580, 328] width 33 height 8
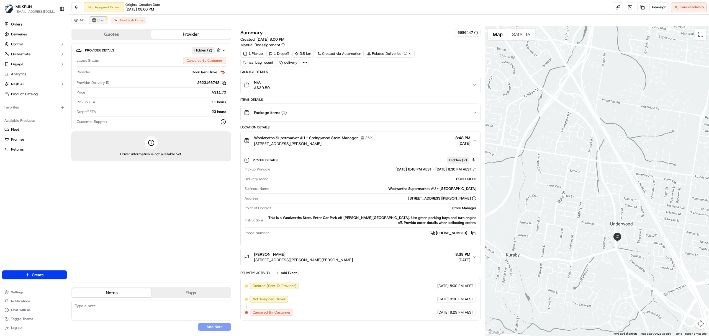
click at [103, 19] on span "Uber" at bounding box center [101, 20] width 7 height 4
click at [602, 4] on link at bounding box center [606, 7] width 10 height 10
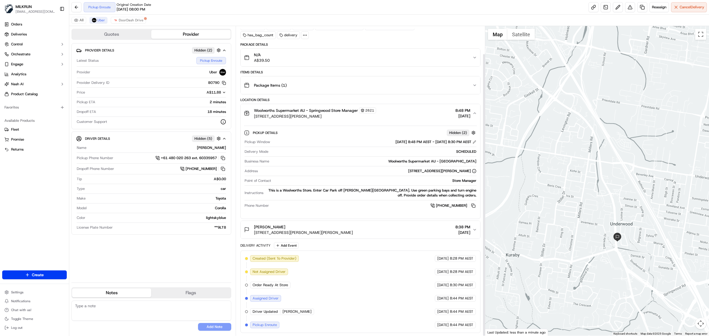
scroll to position [30, 0]
drag, startPoint x: 288, startPoint y: 224, endPoint x: 254, endPoint y: 223, distance: 34.1
click at [254, 223] on button "[PERSON_NAME] [STREET_ADDRESS][PERSON_NAME][PERSON_NAME] 8:38 PM [DATE]" at bounding box center [361, 230] width 240 height 18
copy span "[PERSON_NAME]"
click at [475, 111] on icon "button" at bounding box center [475, 113] width 4 height 4
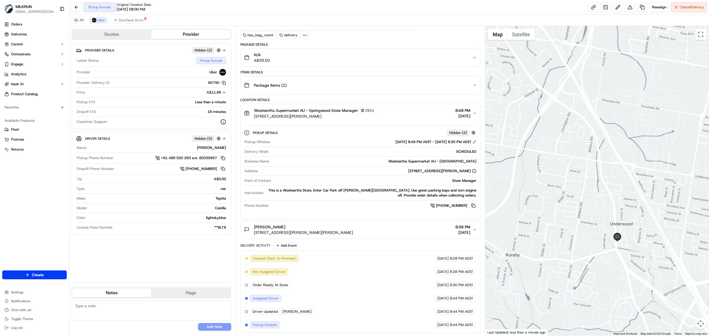
scroll to position [0, 0]
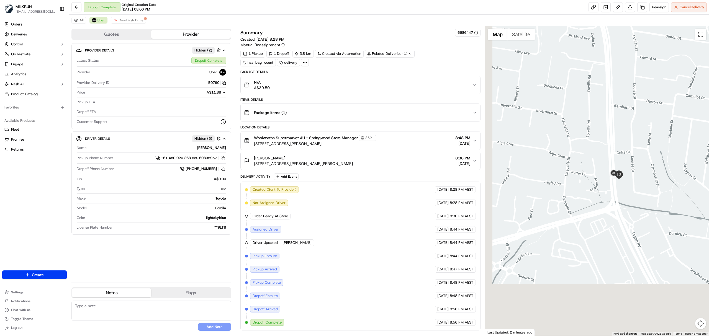
drag, startPoint x: 585, startPoint y: 258, endPoint x: 627, endPoint y: 52, distance: 209.7
click at [627, 52] on div at bounding box center [598, 181] width 224 height 310
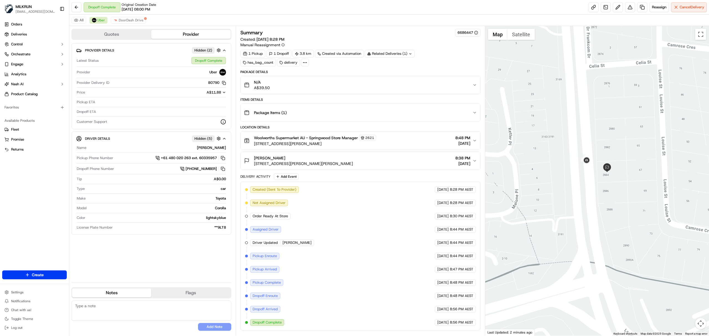
drag, startPoint x: 628, startPoint y: 227, endPoint x: 578, endPoint y: 173, distance: 73.1
click at [538, 142] on div at bounding box center [598, 181] width 224 height 310
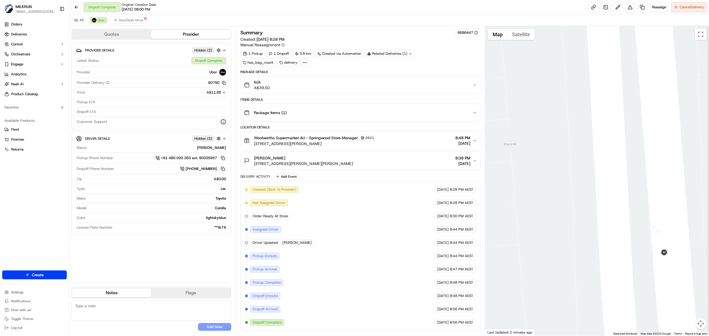
drag, startPoint x: 592, startPoint y: 185, endPoint x: 581, endPoint y: 206, distance: 23.7
click at [401, 153] on div "Quotes Provider Provider Details Hidden ( 2 ) Latest Status Dropoff Complete Pr…" at bounding box center [389, 181] width 640 height 310
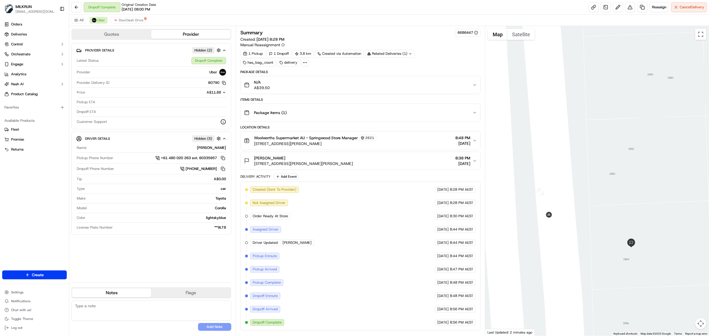
drag, startPoint x: 572, startPoint y: 203, endPoint x: 506, endPoint y: 186, distance: 68.2
click at [506, 186] on div at bounding box center [598, 181] width 224 height 310
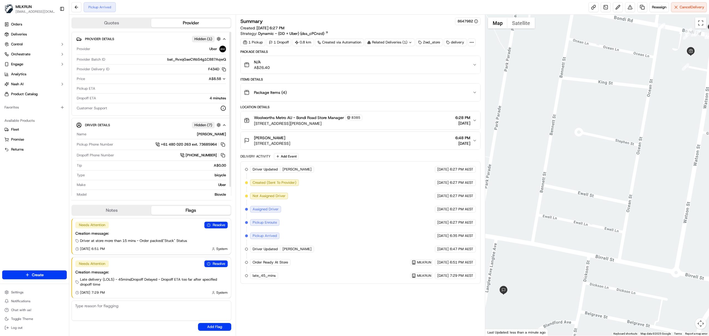
click at [399, 116] on div "Woolworths Metro AU - [GEOGRAPHIC_DATA] Store Manager [STREET_ADDRESS][PERSON_N…" at bounding box center [358, 121] width 229 height 12
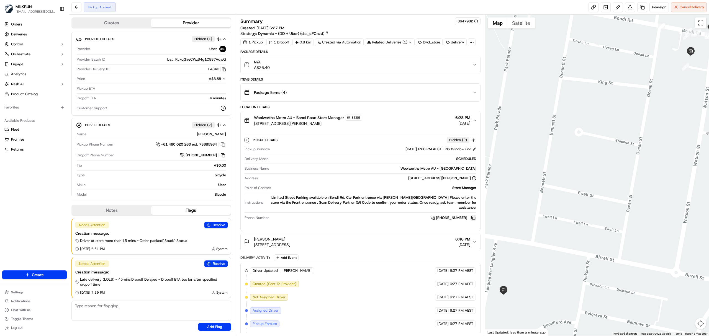
click at [473, 215] on button at bounding box center [474, 218] width 6 height 6
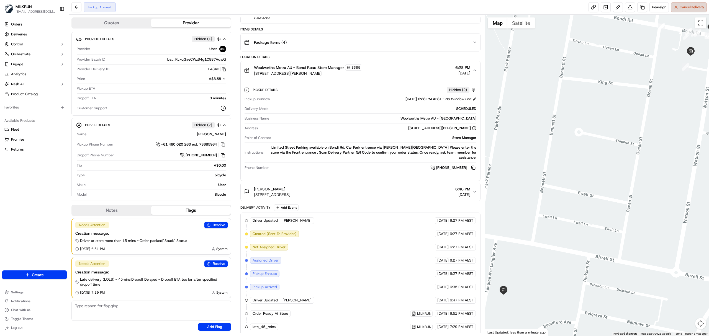
click at [686, 7] on span "Cancel Delivery" at bounding box center [692, 7] width 25 height 5
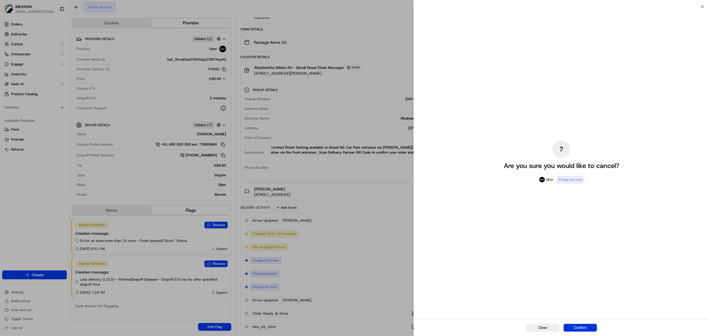
click at [581, 328] on button "Confirm" at bounding box center [580, 328] width 33 height 8
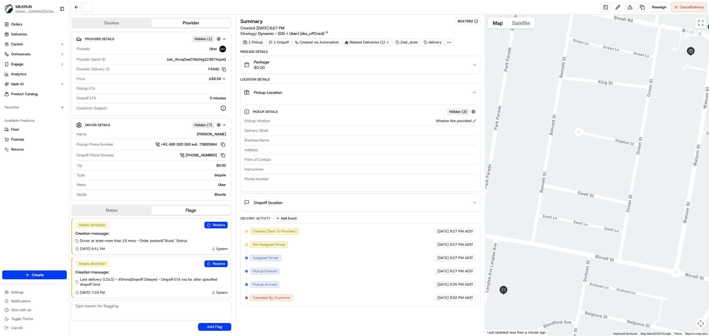
scroll to position [0, 0]
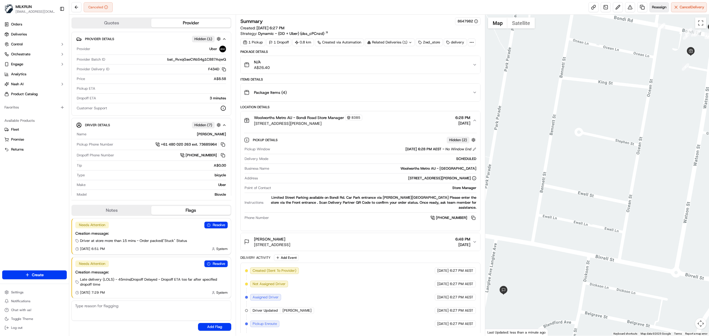
click at [657, 9] on span "Reassign" at bounding box center [659, 7] width 14 height 5
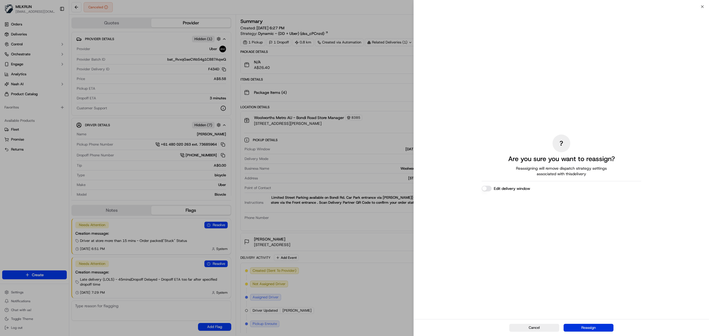
click at [610, 331] on button "Reassign" at bounding box center [589, 328] width 50 height 8
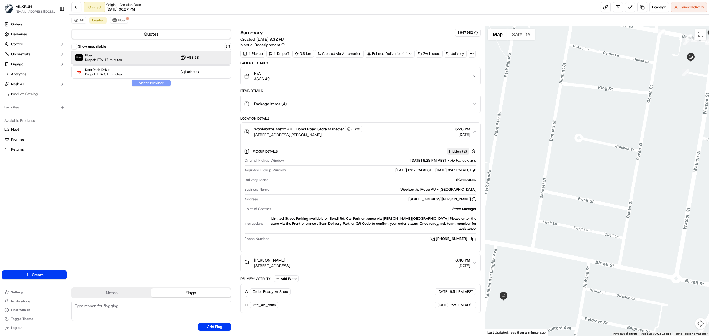
click at [152, 58] on div "Uber Dropoff ETA 17 minutes A$8.58" at bounding box center [151, 57] width 160 height 13
click at [160, 81] on button "Assign Provider" at bounding box center [151, 83] width 39 height 7
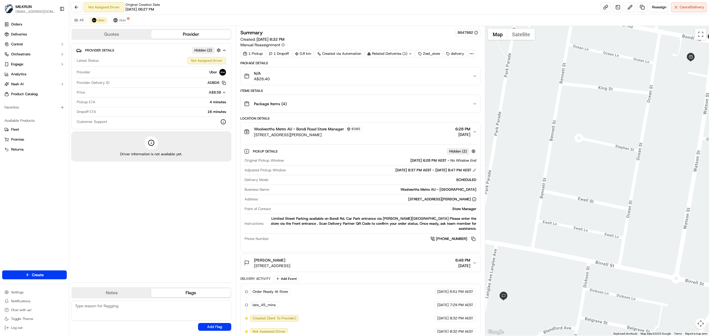
click at [474, 133] on icon "button" at bounding box center [475, 132] width 4 height 4
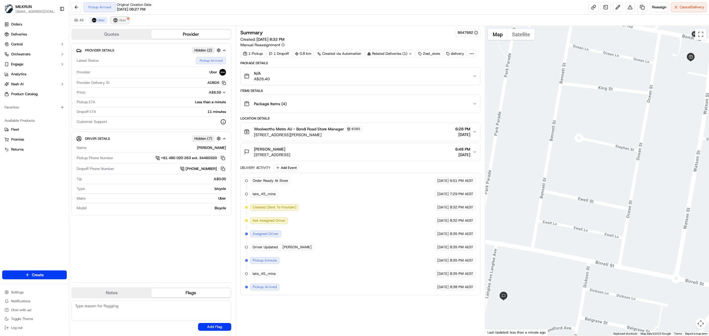
click at [124, 17] on button "Uber" at bounding box center [120, 20] width 18 height 7
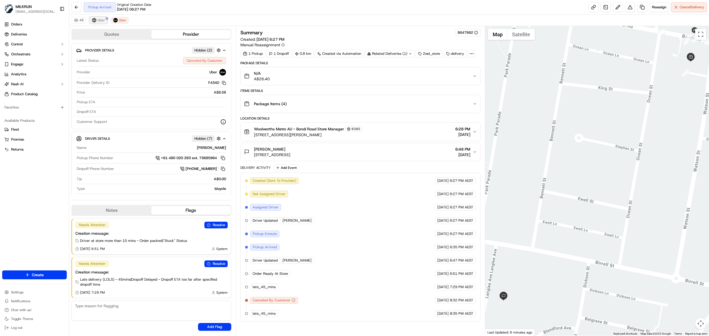
click at [102, 20] on span "Uber" at bounding box center [101, 20] width 7 height 4
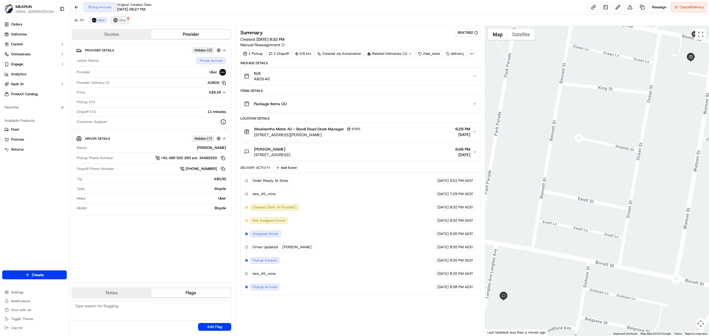
click at [123, 18] on span "Uber" at bounding box center [122, 20] width 7 height 4
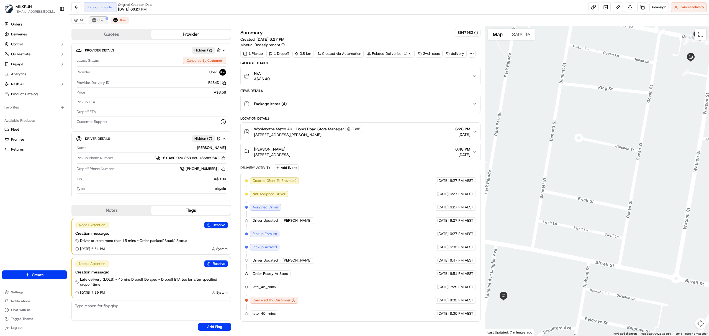
click at [95, 21] on img at bounding box center [94, 20] width 4 height 4
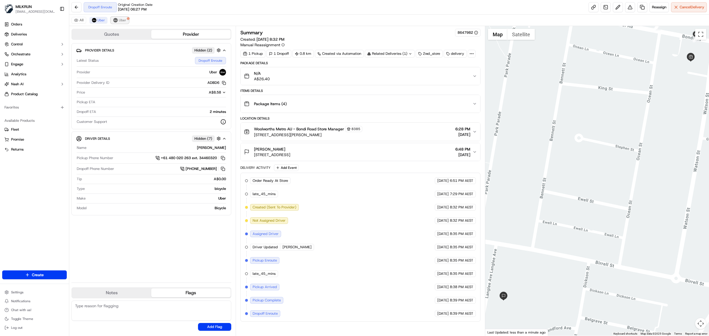
click at [124, 20] on span "Uber" at bounding box center [122, 20] width 7 height 4
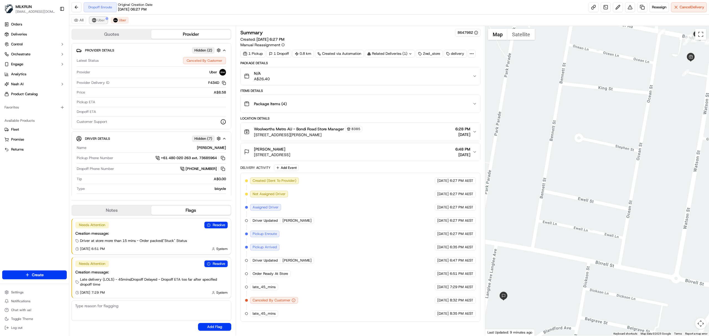
click at [98, 23] on button "Uber" at bounding box center [99, 20] width 18 height 7
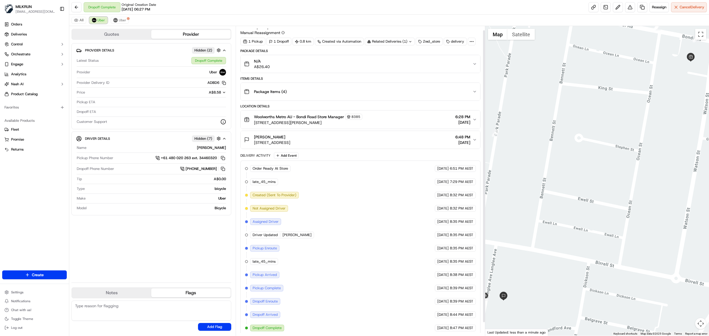
scroll to position [19, 0]
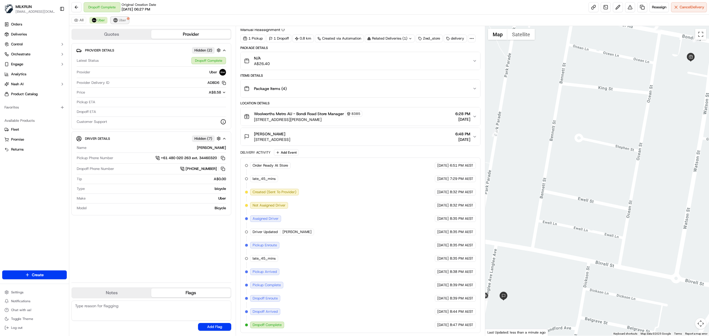
click at [112, 21] on button "Uber" at bounding box center [120, 20] width 18 height 7
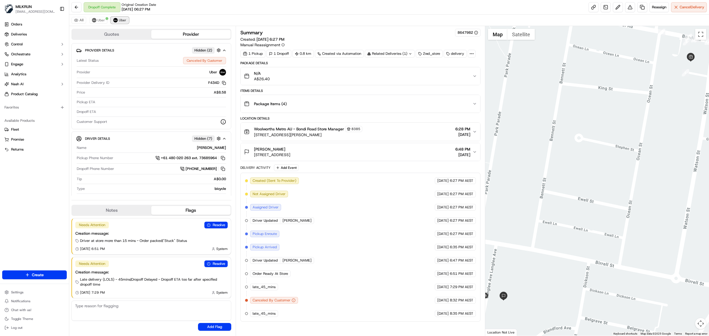
scroll to position [0, 0]
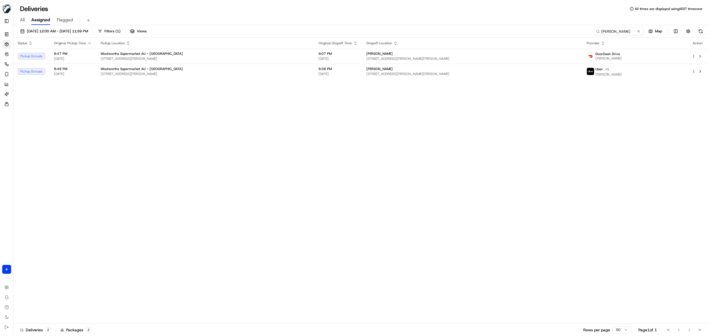
click at [535, 49] on th "Dropoff Location" at bounding box center [472, 43] width 220 height 11
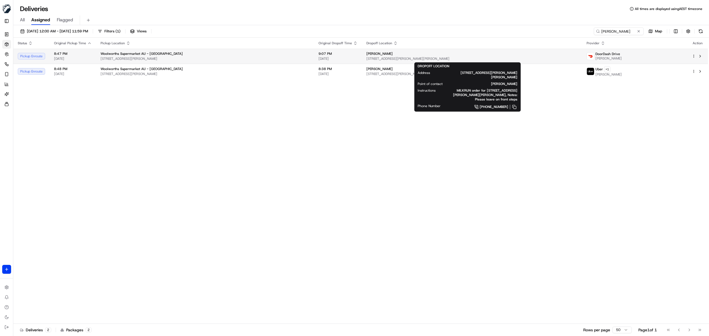
click at [536, 53] on div "[PERSON_NAME]" at bounding box center [472, 54] width 211 height 4
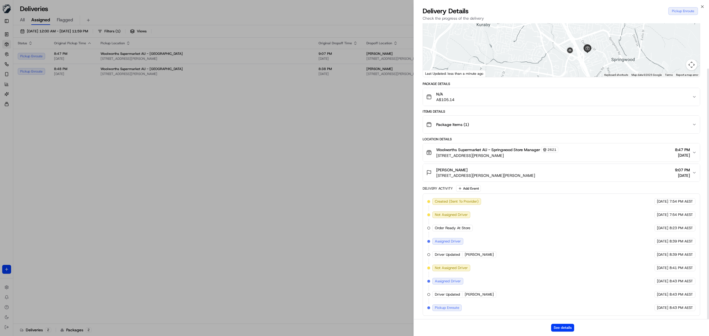
scroll to position [53, 0]
click at [559, 329] on button "See details" at bounding box center [562, 328] width 23 height 8
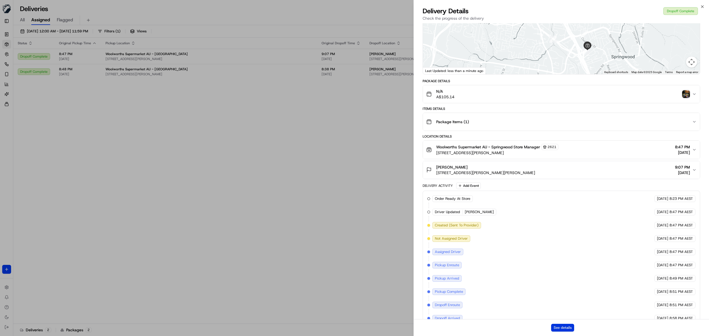
scroll to position [0, 0]
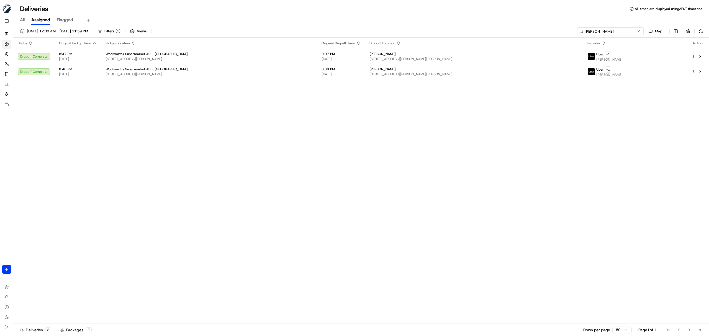
click at [619, 35] on input "[PERSON_NAME]" at bounding box center [611, 31] width 67 height 8
paste input "89c0c3c3-0e7c-4c1d-b341-61685298236b"
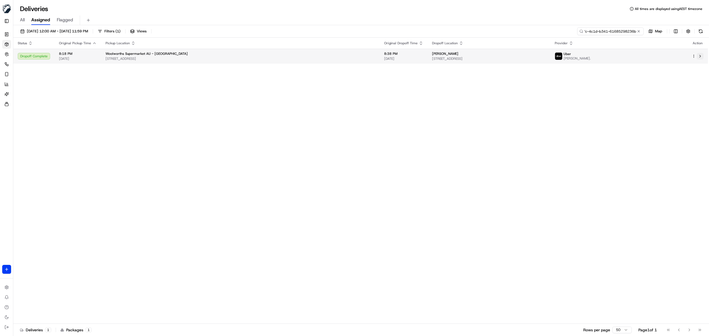
type input "89c0c3c3-0e7c-4c1d-b341-61685298236b"
click at [700, 57] on button at bounding box center [700, 56] width 7 height 7
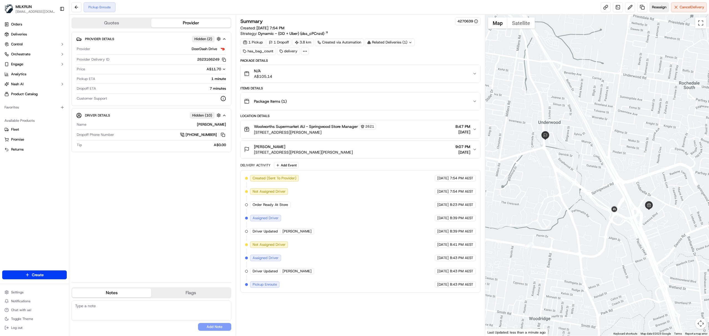
click at [655, 7] on span "Reassign" at bounding box center [659, 7] width 14 height 5
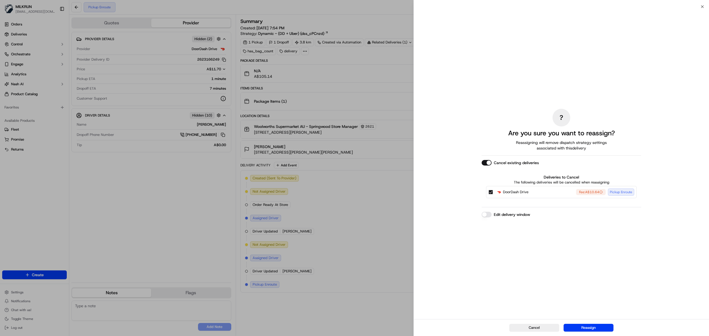
click at [485, 162] on button "Cancel existing deliveries" at bounding box center [487, 163] width 10 height 6
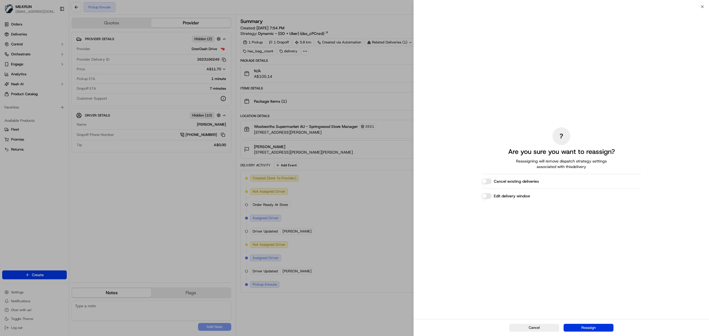
click at [582, 326] on button "Reassign" at bounding box center [589, 328] width 50 height 8
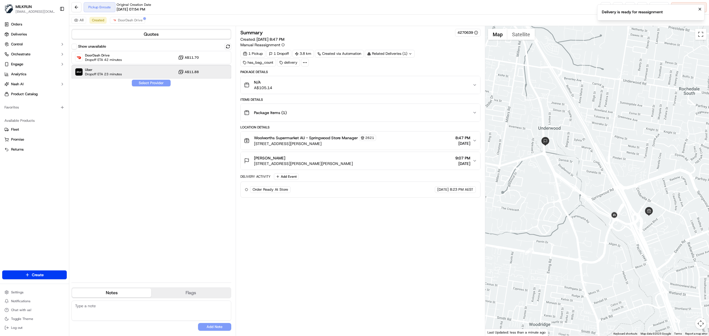
click at [118, 71] on span "Uber" at bounding box center [103, 70] width 37 height 4
click at [154, 83] on button "Assign Provider" at bounding box center [151, 83] width 39 height 7
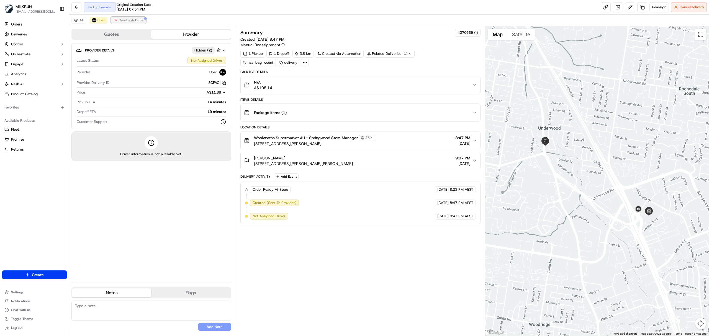
click at [131, 21] on span "DoorDash Drive" at bounding box center [131, 20] width 25 height 4
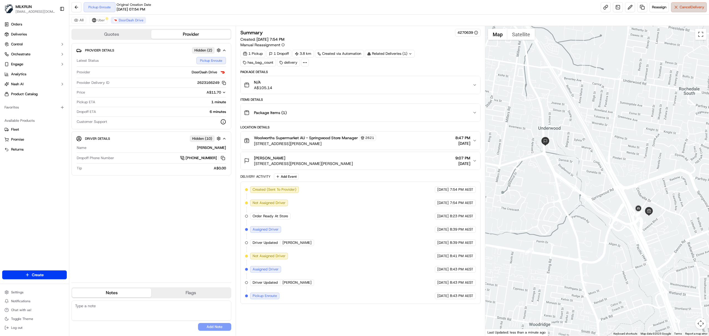
click at [687, 6] on span "Cancel Delivery" at bounding box center [692, 7] width 25 height 5
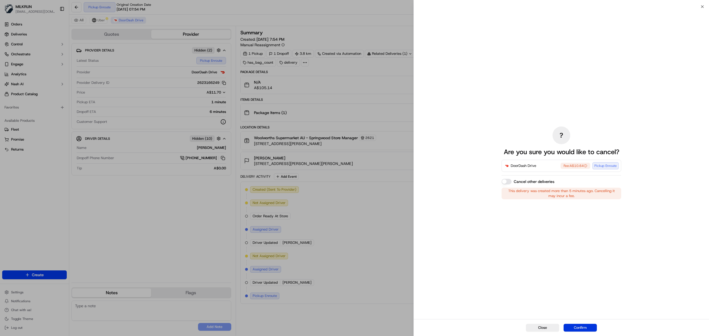
click at [591, 327] on button "Confirm" at bounding box center [580, 328] width 33 height 8
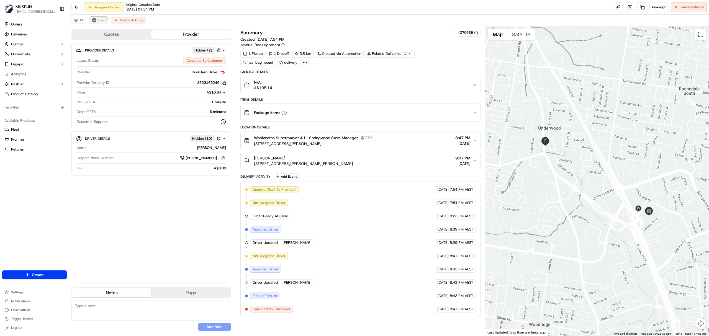
click at [102, 23] on button "Uber" at bounding box center [99, 20] width 18 height 7
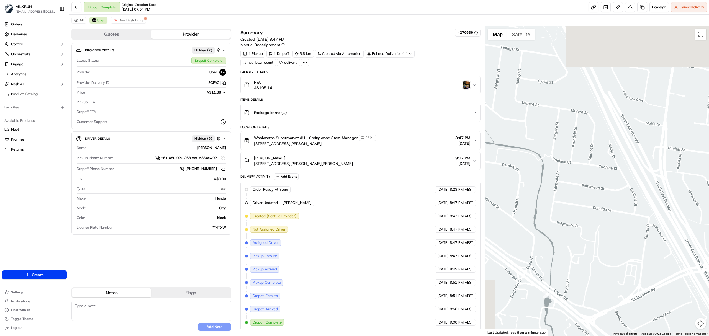
drag, startPoint x: 573, startPoint y: 149, endPoint x: 709, endPoint y: 283, distance: 190.7
click at [709, 283] on div at bounding box center [598, 181] width 224 height 310
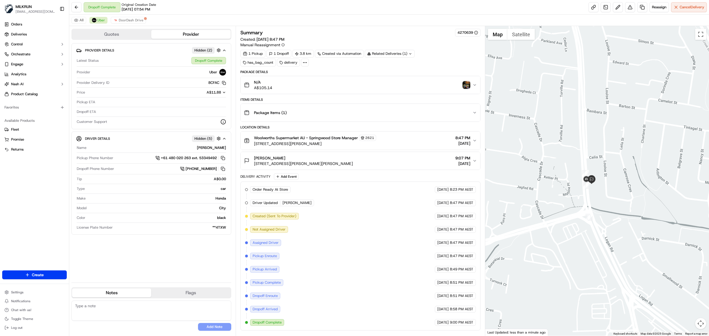
drag, startPoint x: 607, startPoint y: 296, endPoint x: 709, endPoint y: 304, distance: 101.7
click at [709, 304] on div at bounding box center [598, 181] width 224 height 310
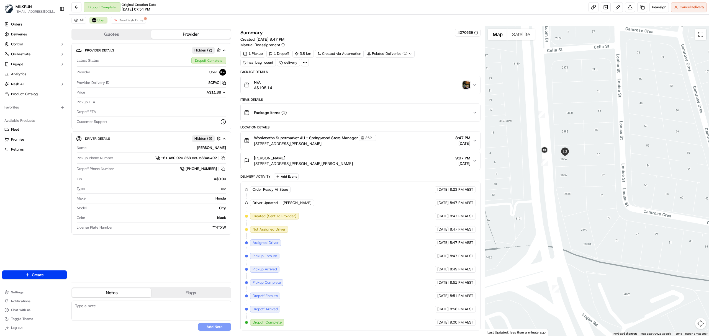
drag, startPoint x: 577, startPoint y: 153, endPoint x: 709, endPoint y: 278, distance: 181.5
click at [709, 278] on div at bounding box center [598, 181] width 224 height 310
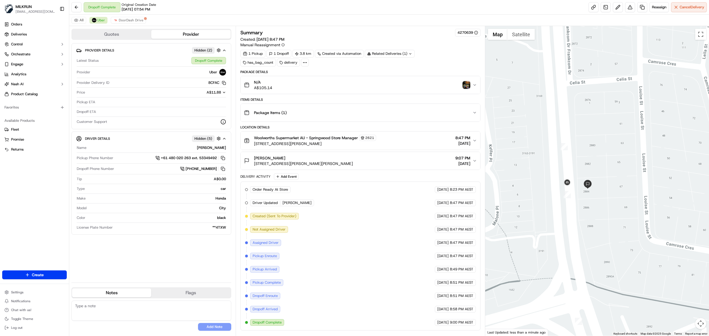
drag, startPoint x: 616, startPoint y: 250, endPoint x: 640, endPoint y: 265, distance: 28.4
click at [640, 265] on div at bounding box center [598, 181] width 224 height 310
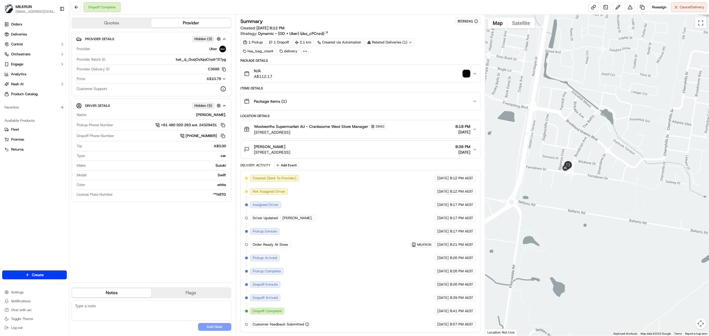
drag, startPoint x: 595, startPoint y: 297, endPoint x: 550, endPoint y: 176, distance: 128.7
click at [550, 176] on div at bounding box center [598, 175] width 224 height 321
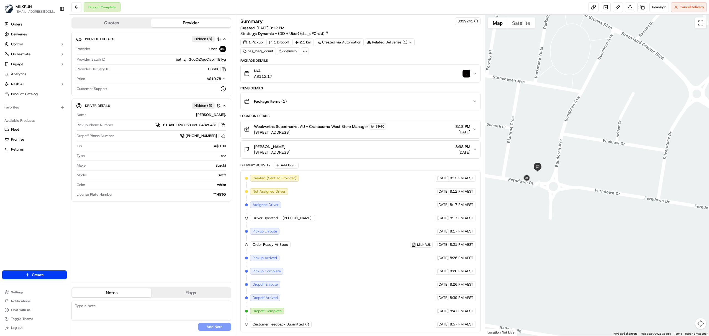
drag, startPoint x: 611, startPoint y: 239, endPoint x: 532, endPoint y: 259, distance: 81.6
click at [532, 259] on div at bounding box center [598, 175] width 224 height 321
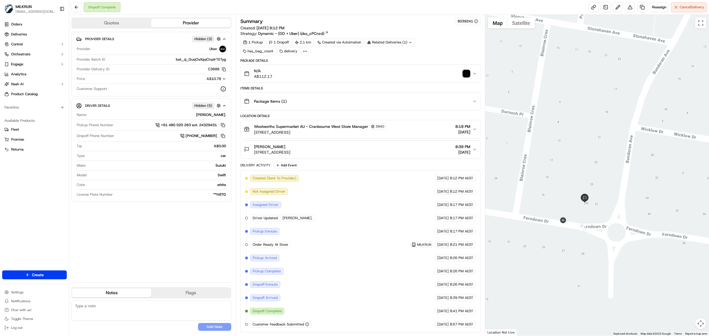
drag, startPoint x: 520, startPoint y: 198, endPoint x: 563, endPoint y: 314, distance: 124.4
click at [563, 314] on div at bounding box center [598, 175] width 224 height 321
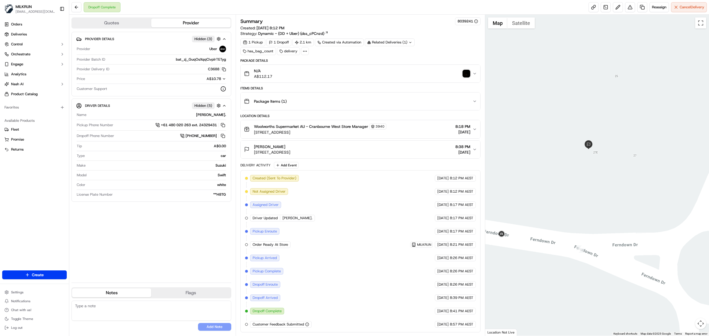
drag, startPoint x: 580, startPoint y: 196, endPoint x: 596, endPoint y: 205, distance: 18.4
click at [596, 205] on div at bounding box center [598, 175] width 224 height 321
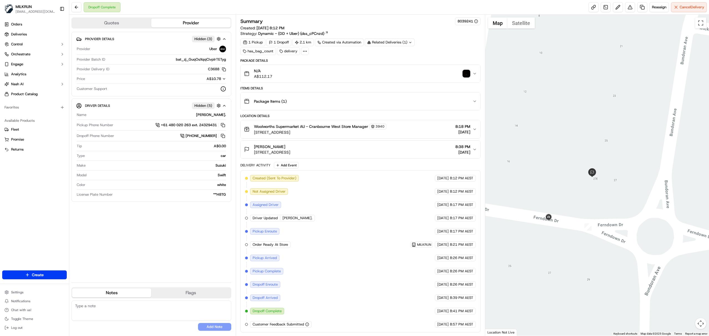
click at [467, 76] on img "button" at bounding box center [467, 74] width 8 height 8
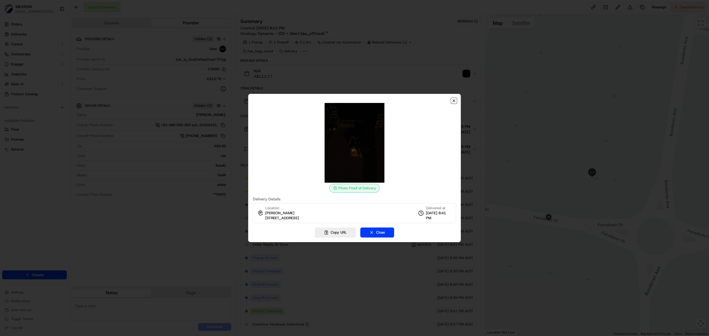
click at [453, 100] on icon "button" at bounding box center [454, 101] width 4 height 4
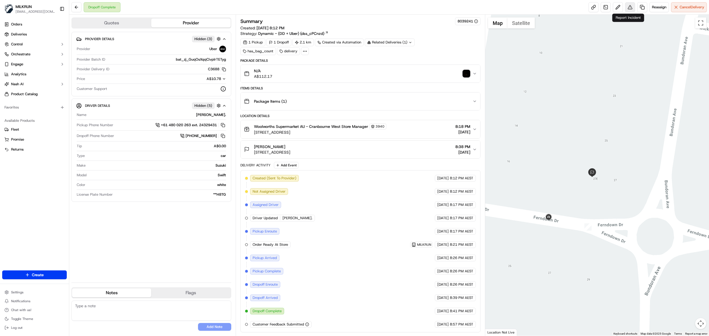
click at [625, 7] on button at bounding box center [630, 7] width 10 height 10
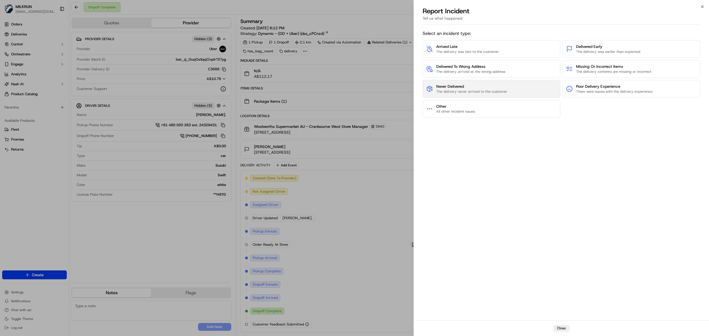
click at [527, 89] on button "Never Delivered The delivery never arrived to the customer" at bounding box center [492, 89] width 138 height 18
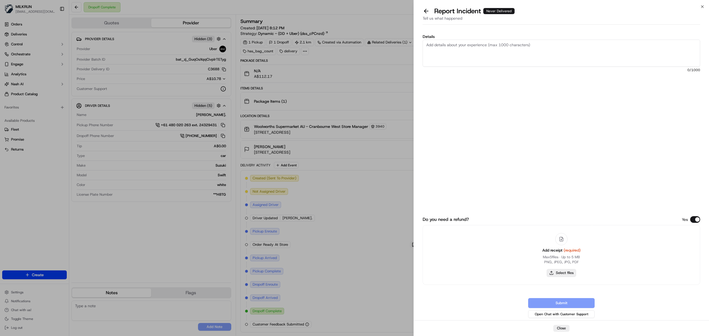
click at [555, 273] on button "Select files" at bounding box center [561, 273] width 29 height 8
type input "C:\fakepath\Milkrun_23-09-25_Veronika P.pdf"
click at [483, 55] on textarea "Details" at bounding box center [562, 53] width 278 height 27
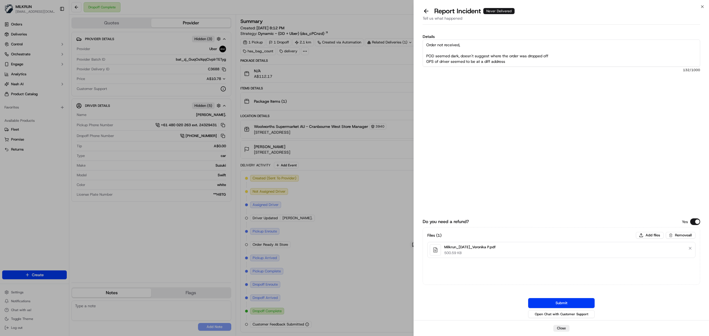
click at [512, 63] on textarea "Order not received, POD seemed dark, doesn't suggest where the order was droppe…" at bounding box center [562, 53] width 278 height 27
click at [516, 64] on textarea "Order not received, POD seemed dark, doesn't suggest where the order was droppe…" at bounding box center [562, 53] width 278 height 27
click at [461, 53] on textarea "Order not received, POD seemed dark, doesn't suggest where the order was droppe…" at bounding box center [562, 53] width 278 height 27
click at [519, 53] on textarea "Order not received, POD seemed dark, doesn't suggest where the order was droppe…" at bounding box center [562, 53] width 278 height 27
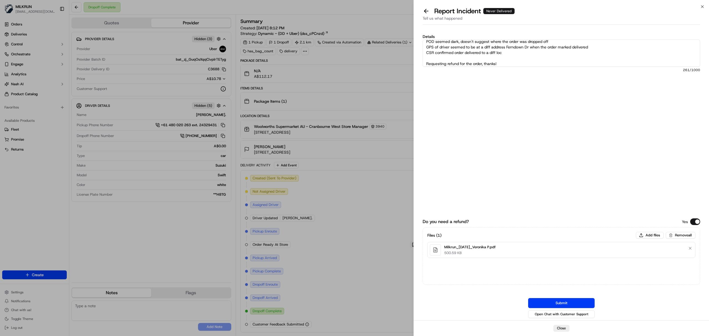
click at [600, 46] on textarea "Order not received, POD seemed dark, doesn't suggest where the order was droppe…" at bounding box center [562, 53] width 278 height 27
type textarea "Order not received, POD seemed dark, doesn't suggest where the order was droppe…"
click at [550, 298] on div "Do you need a refund? Yes Files ( 1 ) Add files Remove all Milkrun_23-09-25_Ver…" at bounding box center [562, 236] width 278 height 165
drag, startPoint x: 550, startPoint y: 300, endPoint x: 547, endPoint y: 308, distance: 9.5
click at [549, 299] on button "Submit" at bounding box center [561, 303] width 67 height 10
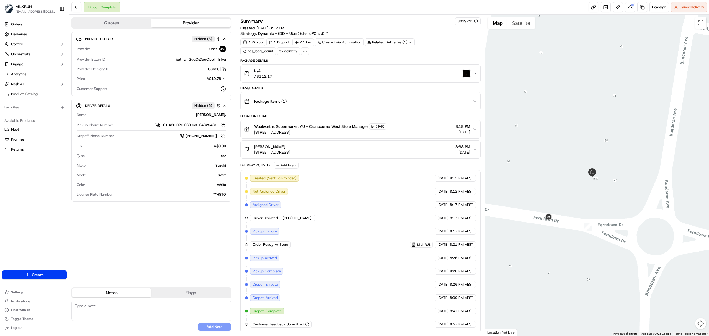
click at [467, 75] on img "button" at bounding box center [467, 74] width 8 height 8
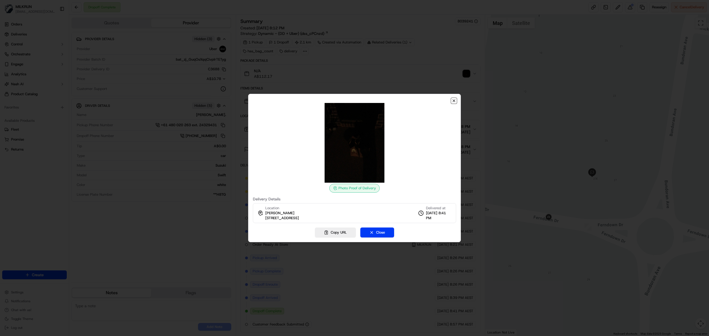
click at [453, 100] on icon "button" at bounding box center [454, 101] width 4 height 4
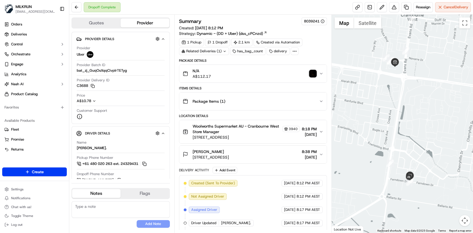
click at [410, 170] on div at bounding box center [402, 124] width 141 height 218
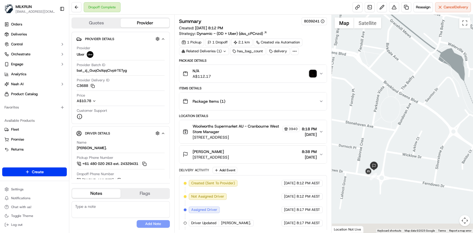
drag, startPoint x: 421, startPoint y: 203, endPoint x: 388, endPoint y: 155, distance: 57.8
click at [388, 155] on div at bounding box center [402, 124] width 141 height 218
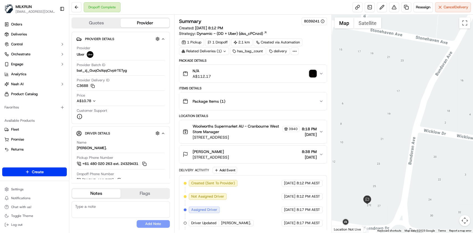
drag, startPoint x: 380, startPoint y: 156, endPoint x: 467, endPoint y: 173, distance: 88.4
click at [467, 173] on div at bounding box center [402, 124] width 141 height 218
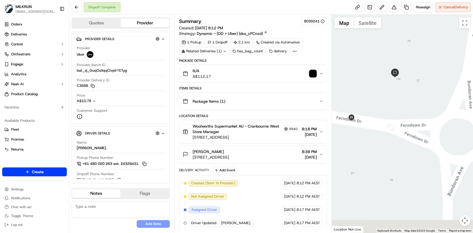
drag, startPoint x: 404, startPoint y: 192, endPoint x: 376, endPoint y: 52, distance: 142.6
click at [376, 52] on div at bounding box center [402, 124] width 141 height 218
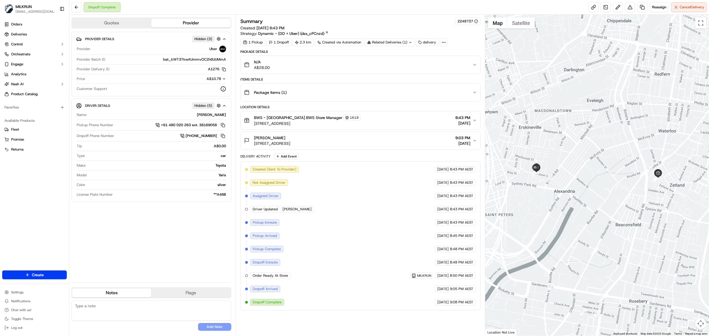
click at [402, 121] on div "BWS - [GEOGRAPHIC_DATA] BWS Store Manager [STREET_ADDRESS] 2017, AU 8:43 PM [DA…" at bounding box center [358, 121] width 229 height 12
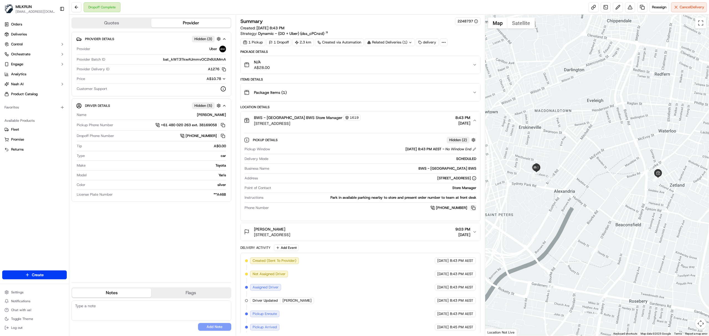
click at [473, 211] on button at bounding box center [474, 208] width 6 height 6
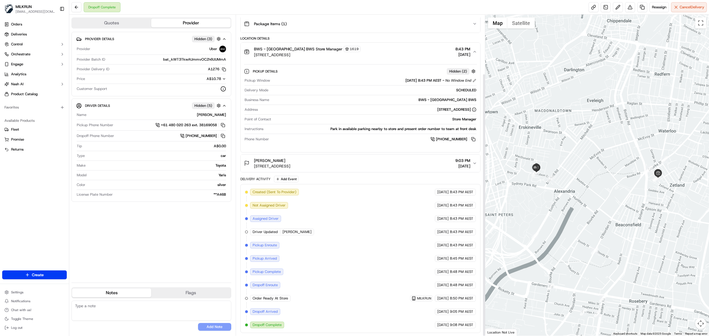
scroll to position [72, 0]
click at [371, 52] on div "BWS - [GEOGRAPHIC_DATA] BWS Store Manager [STREET_ADDRESS] 2017, AU 8:43 PM [DA…" at bounding box center [358, 52] width 229 height 12
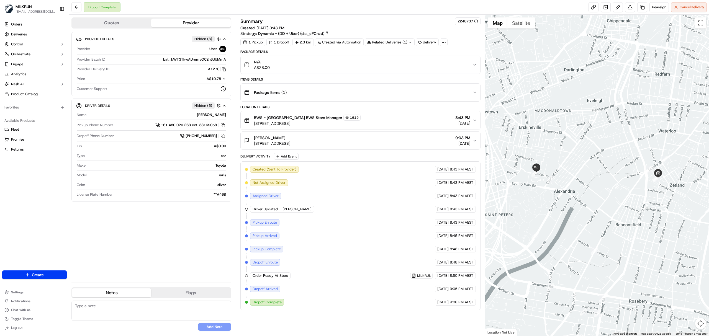
click at [375, 126] on div "BWS - [GEOGRAPHIC_DATA] BWS Store Manager [STREET_ADDRESS] 2017, AU 8:43 PM [DA…" at bounding box center [358, 121] width 229 height 12
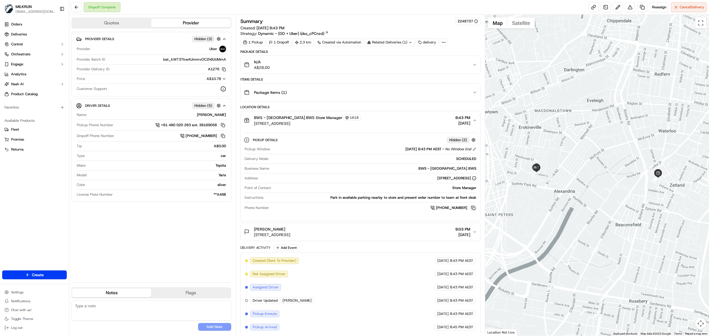
click at [472, 209] on button at bounding box center [474, 208] width 6 height 6
click at [642, 6] on link at bounding box center [643, 7] width 10 height 10
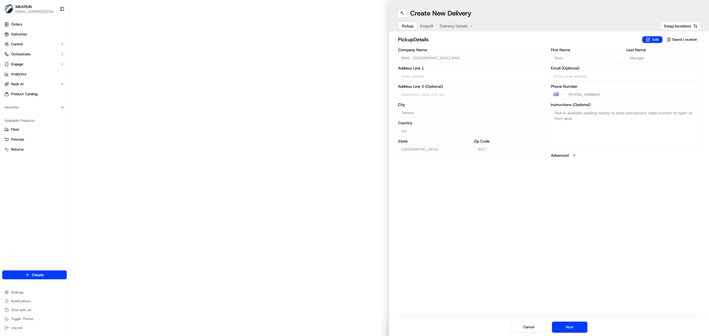
type input "[STREET_ADDRESS]"
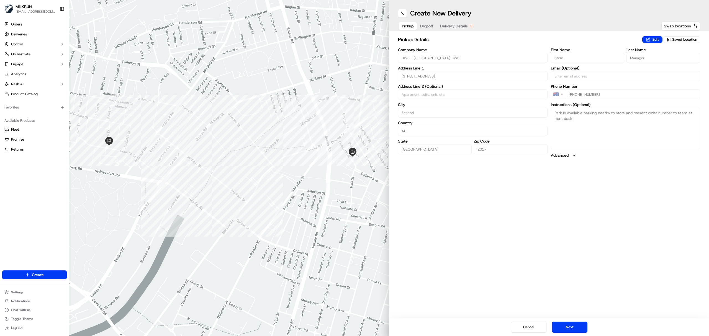
click at [456, 24] on span "Delivery Details" at bounding box center [454, 26] width 28 height 6
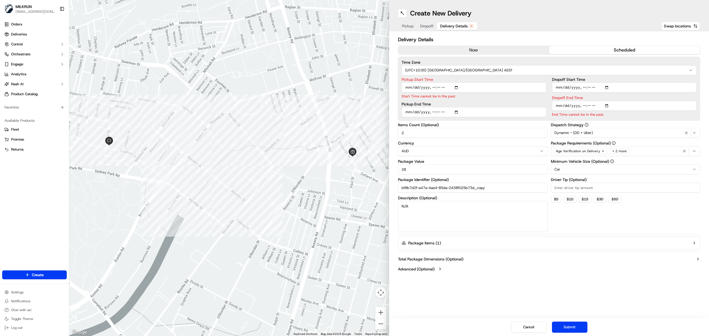
click at [465, 50] on button "now" at bounding box center [473, 50] width 151 height 8
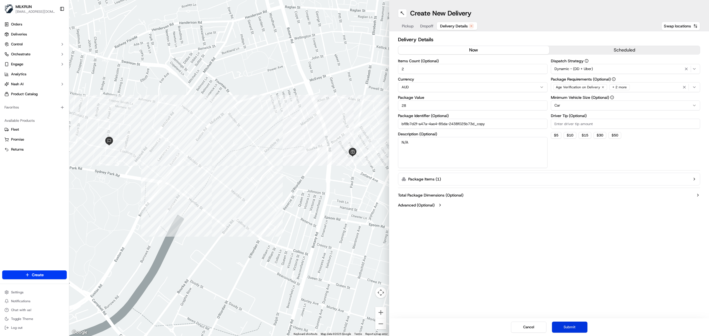
click at [570, 328] on button "Submit" at bounding box center [569, 327] width 35 height 11
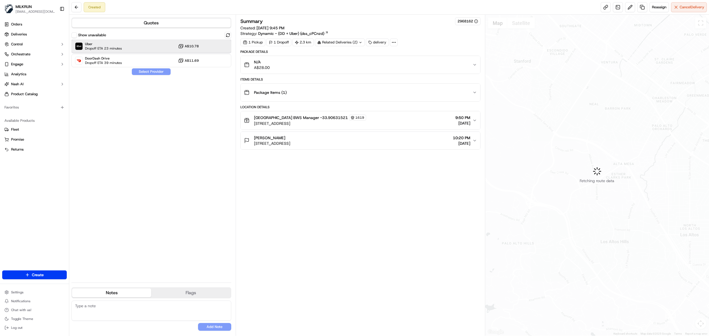
click at [119, 46] on span "Uber" at bounding box center [103, 44] width 37 height 4
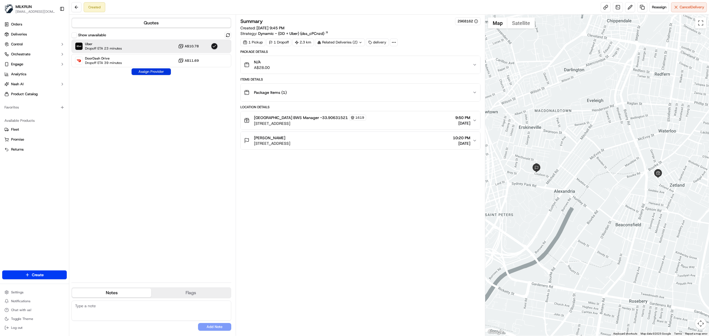
click at [140, 73] on button "Assign Provider" at bounding box center [151, 71] width 39 height 7
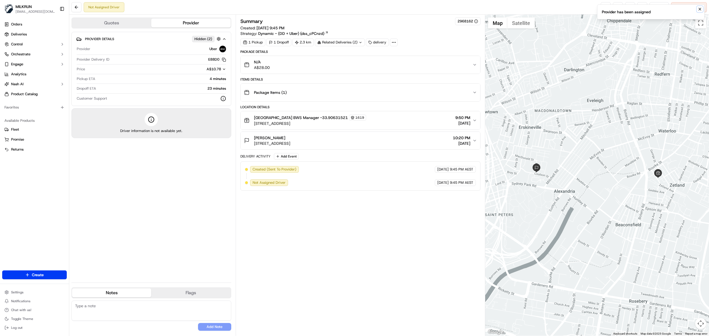
click at [699, 7] on button "Notifications (F8)" at bounding box center [700, 9] width 7 height 7
click at [604, 9] on link at bounding box center [606, 7] width 10 height 10
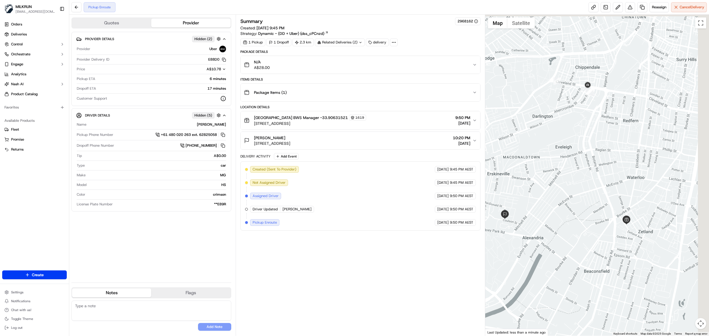
drag, startPoint x: 601, startPoint y: 75, endPoint x: 569, endPoint y: 122, distance: 57.6
click at [569, 122] on div at bounding box center [598, 175] width 224 height 321
